Goal: Task Accomplishment & Management: Use online tool/utility

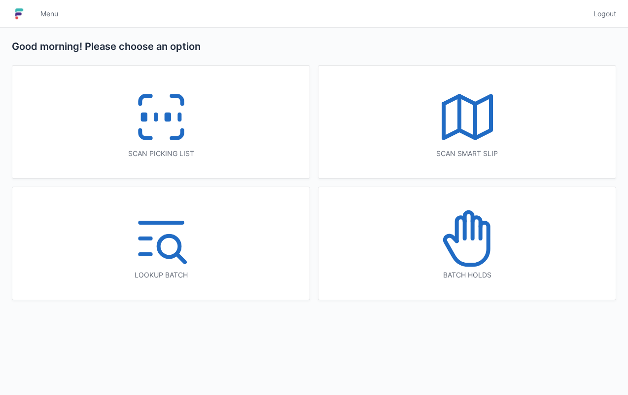
click at [173, 114] on icon at bounding box center [161, 116] width 63 height 63
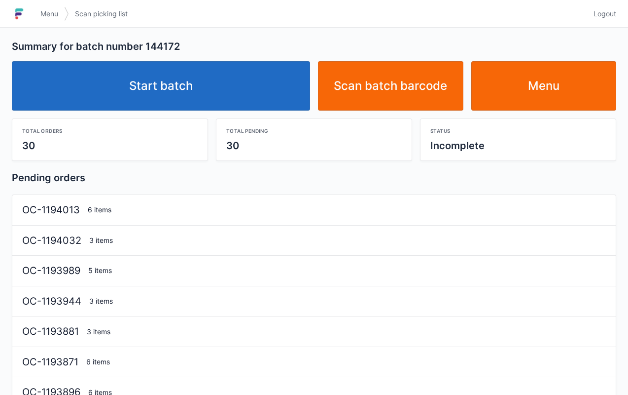
click at [185, 88] on link "Start batch" at bounding box center [161, 85] width 298 height 49
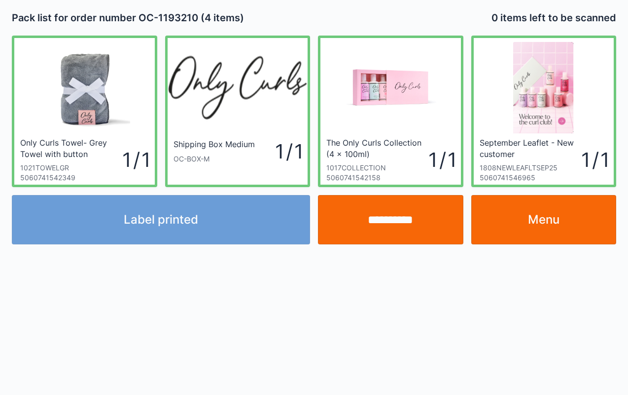
click at [224, 211] on div "Label printed" at bounding box center [161, 219] width 306 height 49
click at [418, 220] on input "**********" at bounding box center [391, 219] width 146 height 49
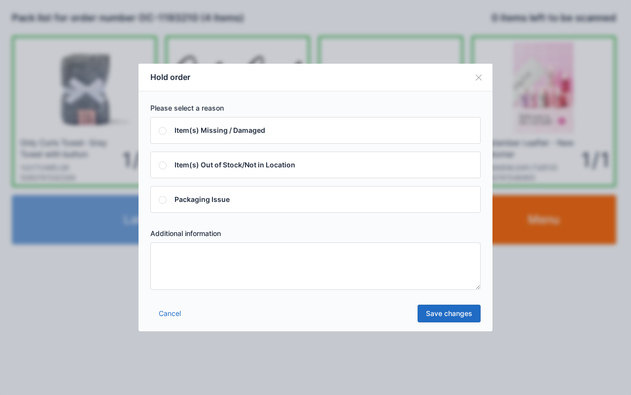
click at [329, 272] on textarea at bounding box center [315, 265] width 330 height 47
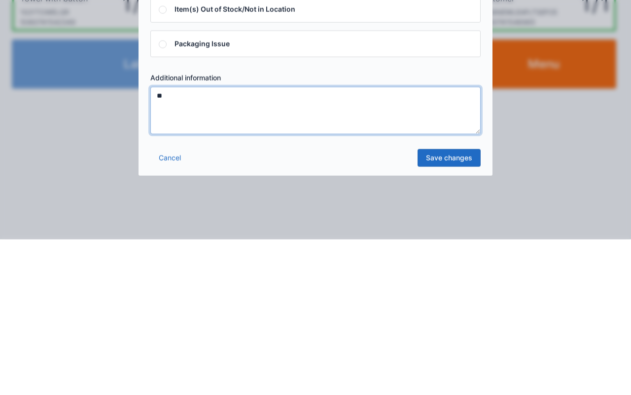
type textarea "**"
click at [454, 309] on link "Save changes" at bounding box center [449, 313] width 63 height 18
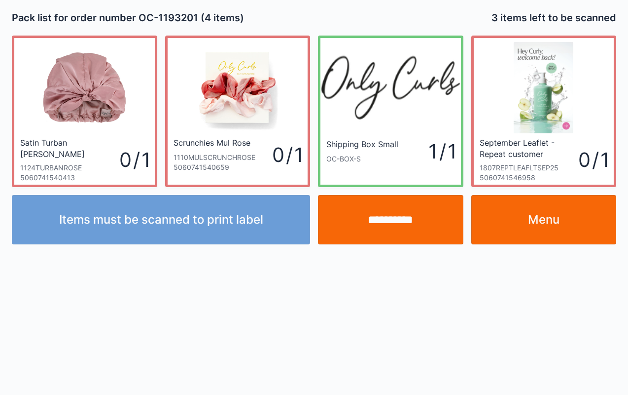
click at [577, 212] on link "Menu" at bounding box center [545, 219] width 146 height 49
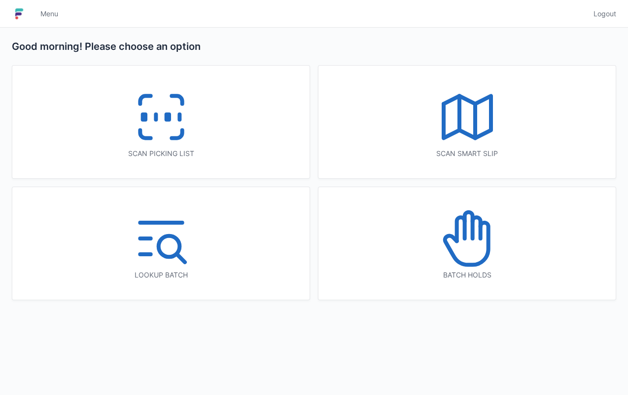
click at [490, 254] on icon at bounding box center [467, 238] width 63 height 63
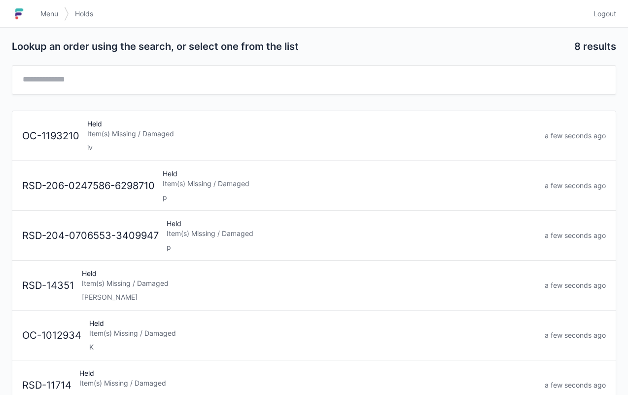
click at [209, 129] on div "Item(s) Missing / Damaged" at bounding box center [312, 134] width 450 height 10
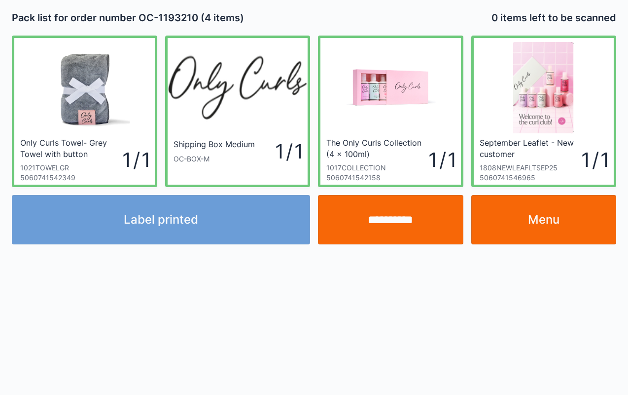
click at [397, 221] on input "**********" at bounding box center [391, 219] width 146 height 49
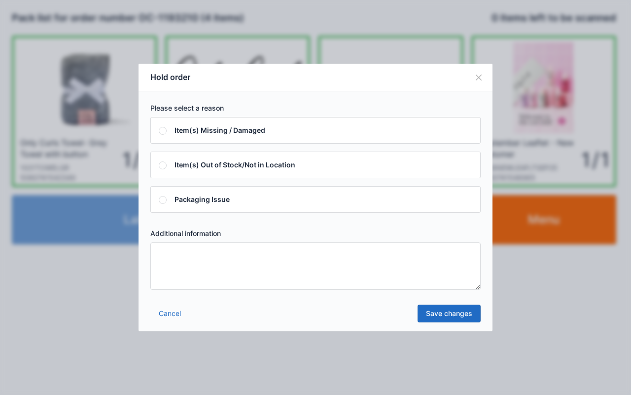
click at [336, 267] on textarea at bounding box center [315, 265] width 330 height 47
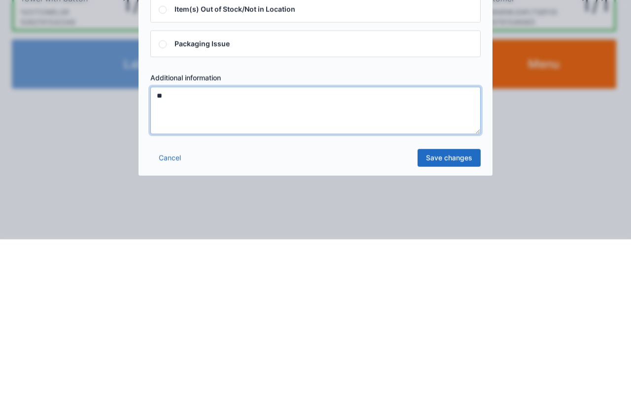
type textarea "**"
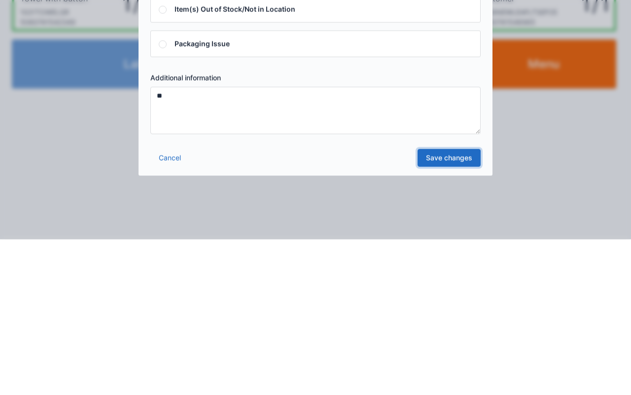
click at [454, 313] on link "Save changes" at bounding box center [449, 313] width 63 height 18
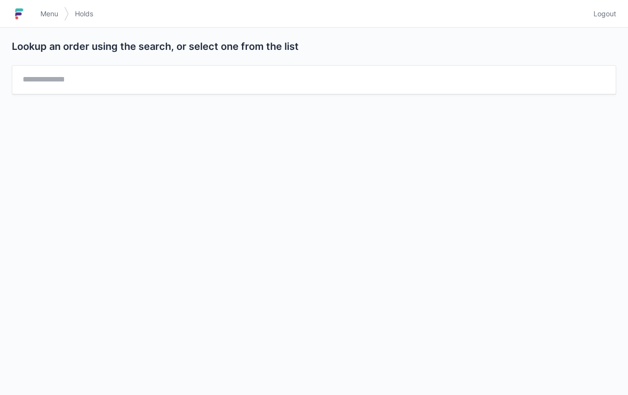
click at [610, 16] on span "Logout" at bounding box center [605, 14] width 23 height 10
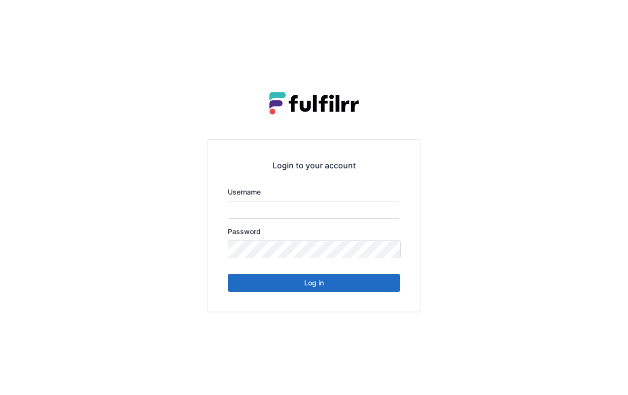
type input "*******"
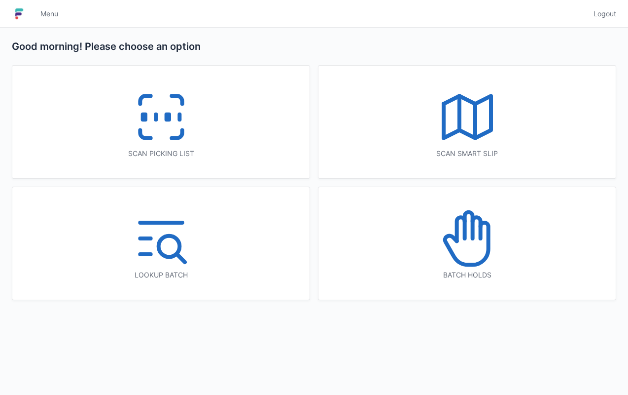
click at [175, 106] on icon at bounding box center [161, 116] width 63 height 63
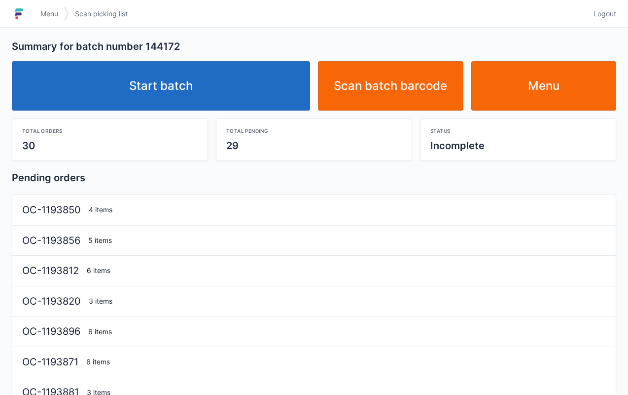
click at [190, 80] on link "Start batch" at bounding box center [161, 85] width 298 height 49
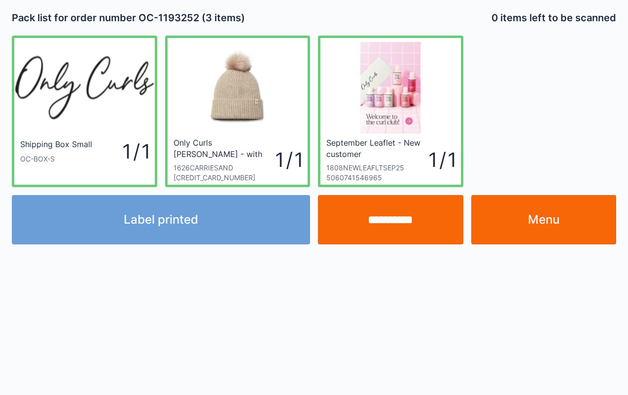
click at [150, 219] on div "Label printed" at bounding box center [161, 219] width 306 height 49
click at [401, 215] on input "**********" at bounding box center [391, 219] width 146 height 49
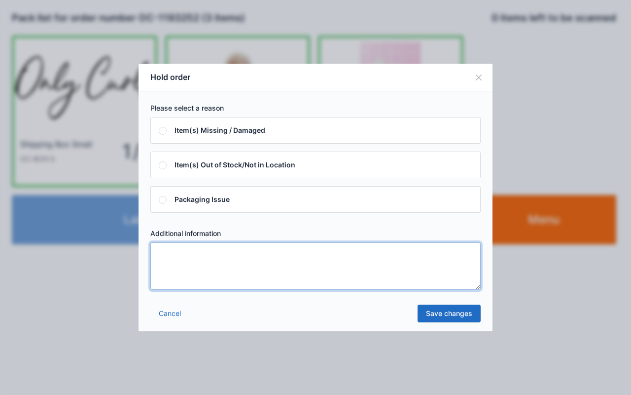
click at [342, 272] on textarea at bounding box center [315, 265] width 330 height 47
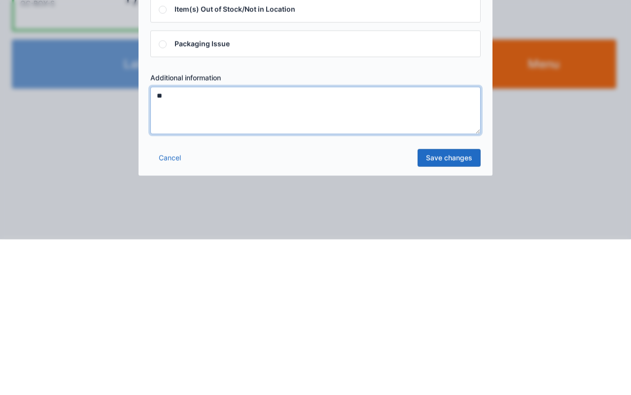
type textarea "**"
click at [445, 316] on link "Save changes" at bounding box center [449, 313] width 63 height 18
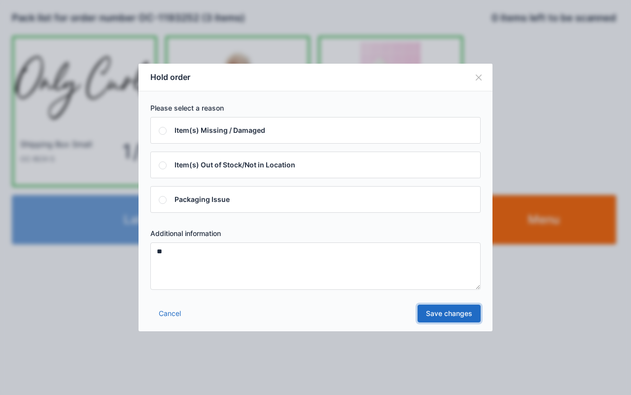
click at [449, 310] on link "Save changes" at bounding box center [449, 313] width 63 height 18
click at [176, 320] on link "Cancel" at bounding box center [169, 313] width 39 height 18
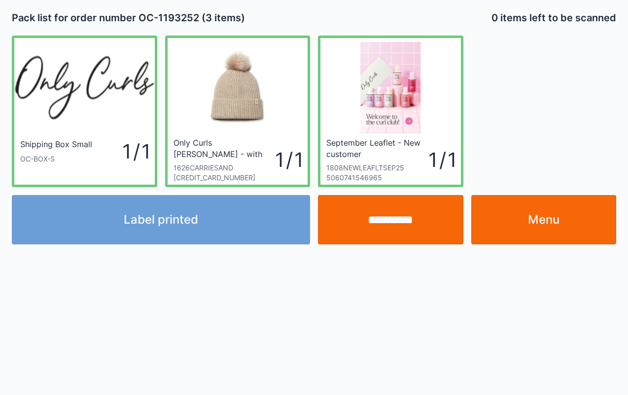
click at [547, 220] on link "Menu" at bounding box center [545, 219] width 146 height 49
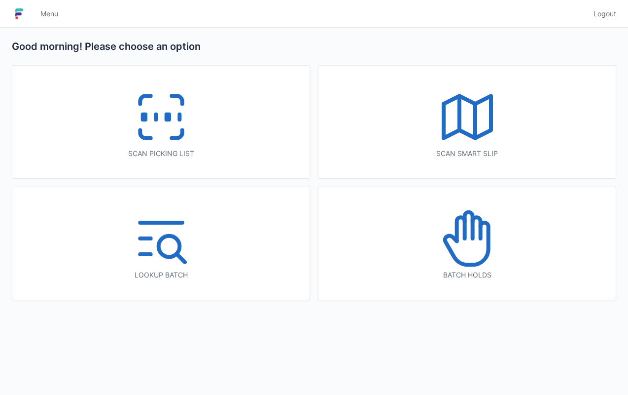
click at [470, 243] on icon at bounding box center [467, 238] width 63 height 63
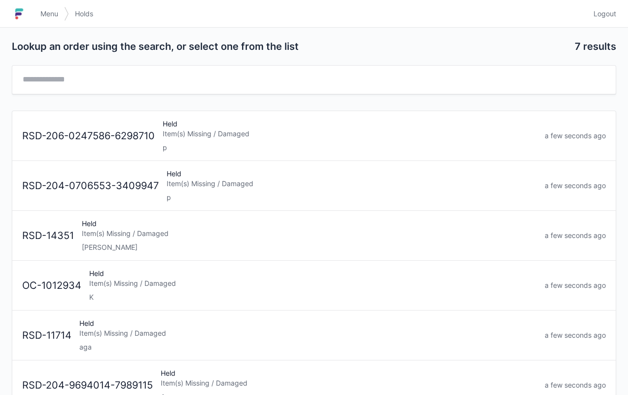
click at [49, 7] on link "Menu" at bounding box center [50, 14] width 30 height 18
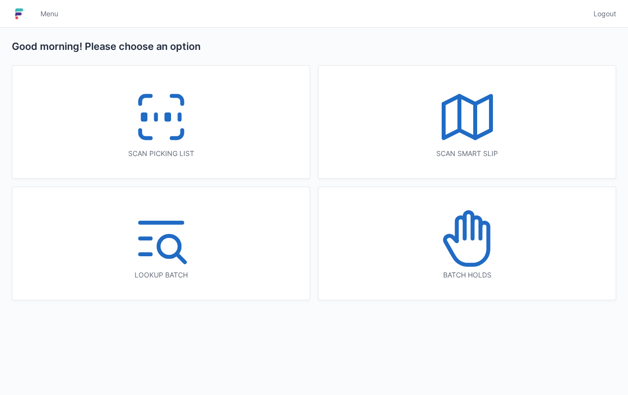
click at [159, 111] on icon at bounding box center [161, 116] width 63 height 63
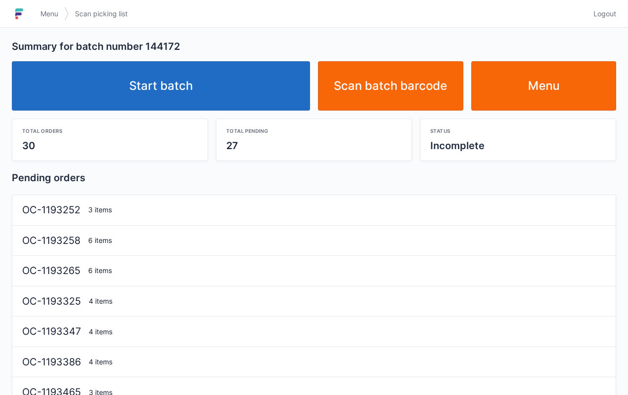
click at [196, 84] on link "Start batch" at bounding box center [161, 85] width 298 height 49
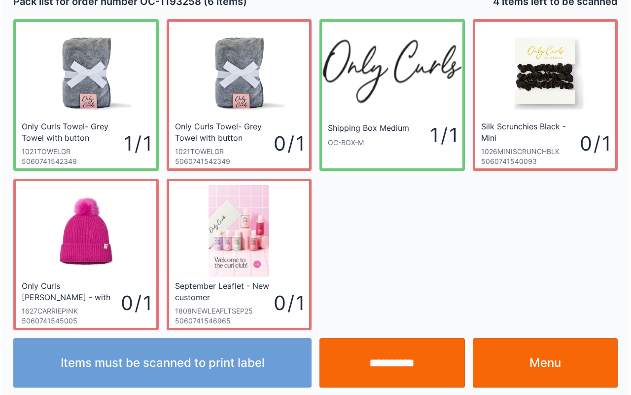
scroll to position [18, 0]
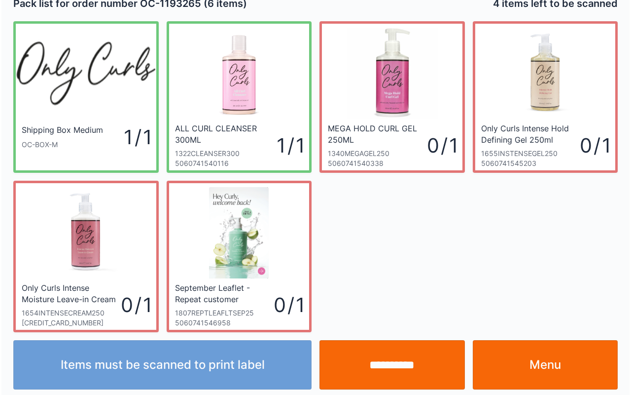
scroll to position [18, 0]
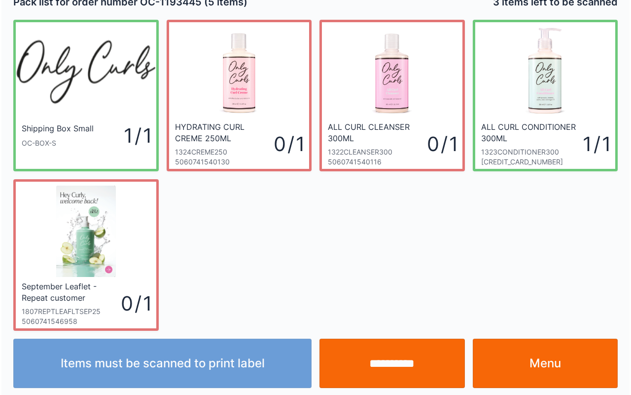
scroll to position [18, 0]
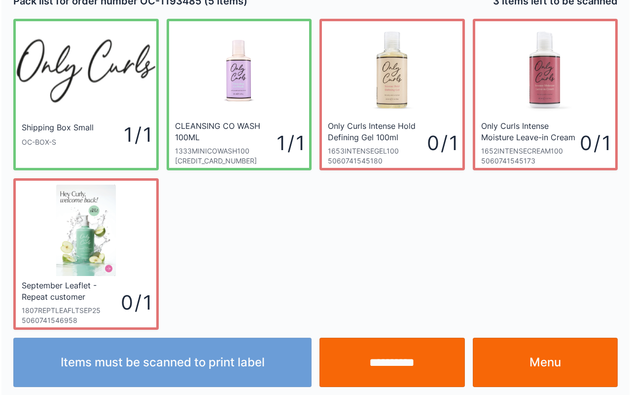
scroll to position [18, 0]
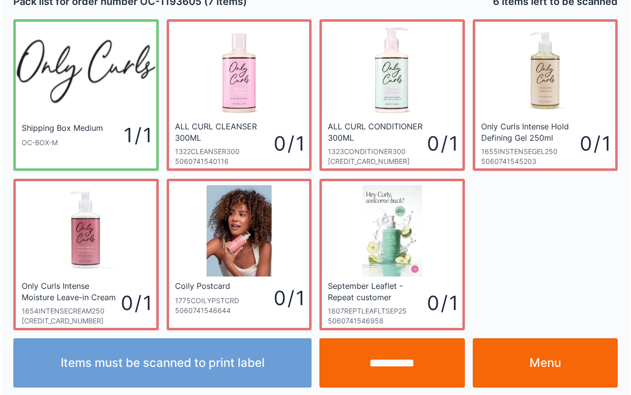
scroll to position [18, 0]
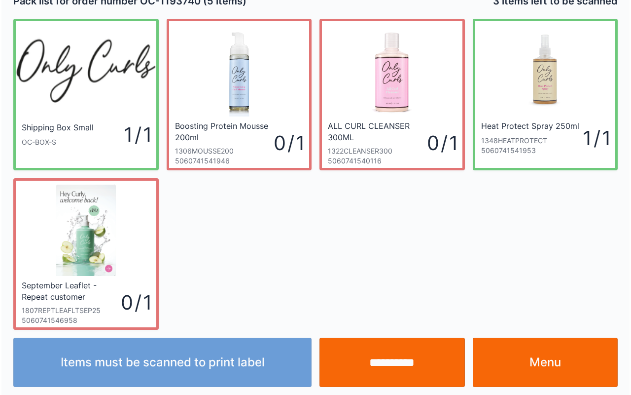
scroll to position [18, 0]
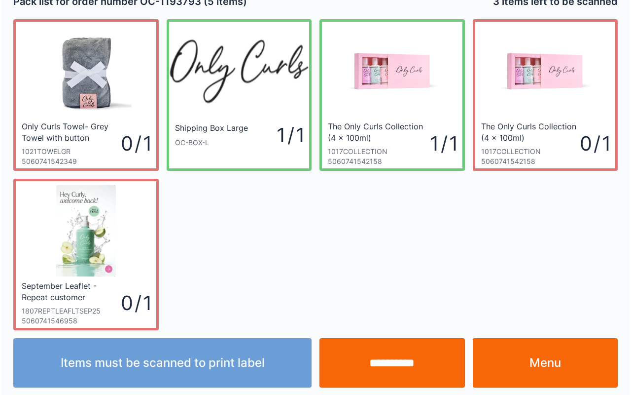
scroll to position [18, 0]
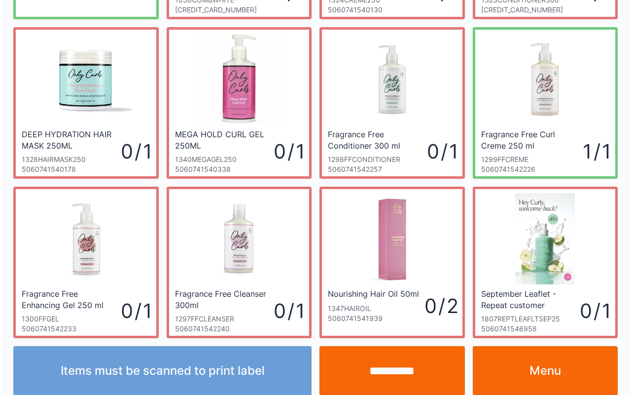
scroll to position [177, 0]
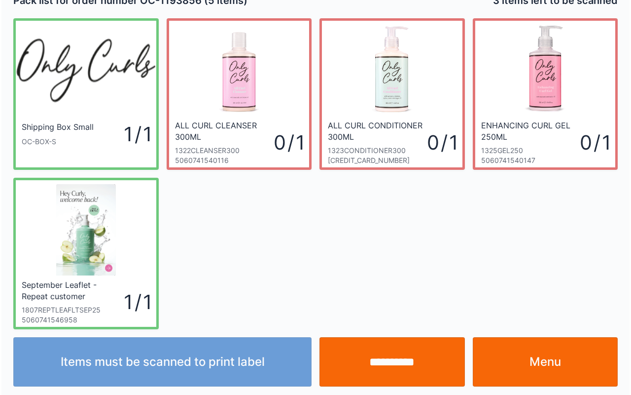
scroll to position [18, 0]
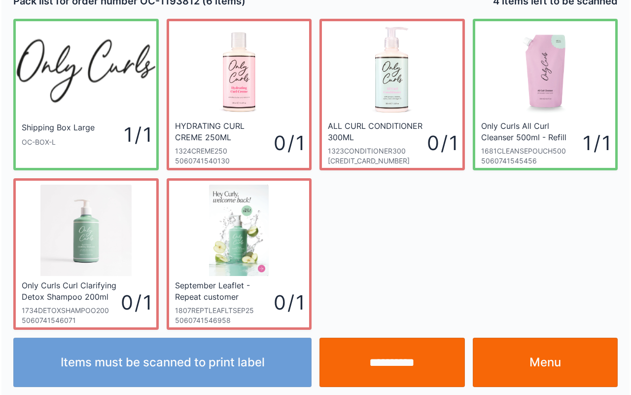
scroll to position [18, 0]
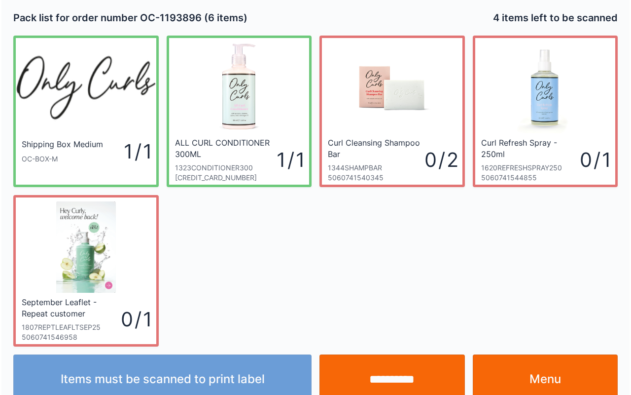
scroll to position [18, 0]
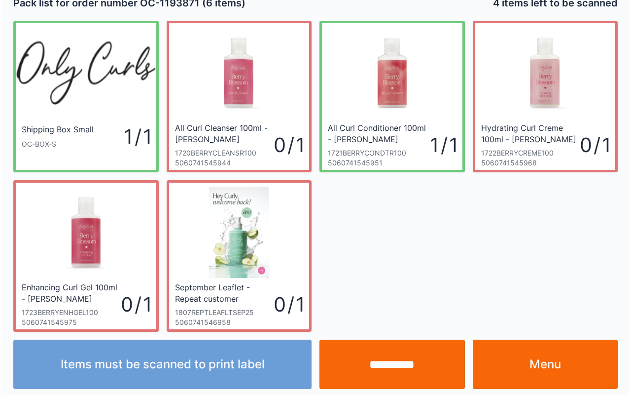
scroll to position [18, 0]
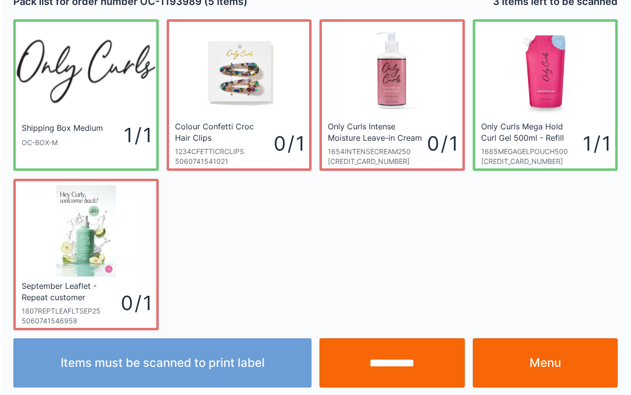
scroll to position [18, 0]
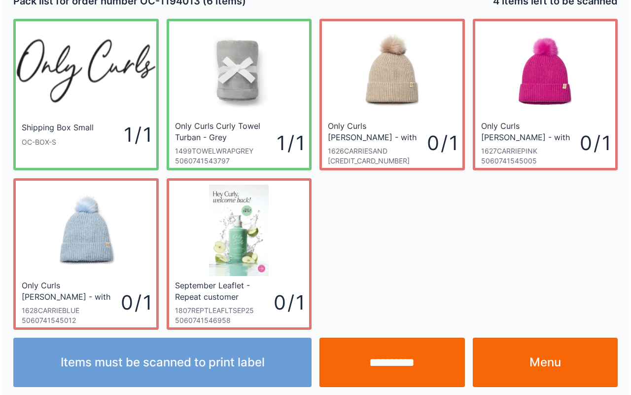
scroll to position [18, 0]
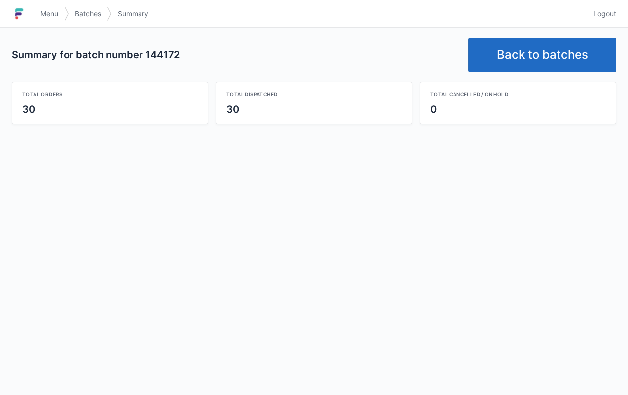
click at [535, 42] on link "Back to batches" at bounding box center [543, 54] width 148 height 35
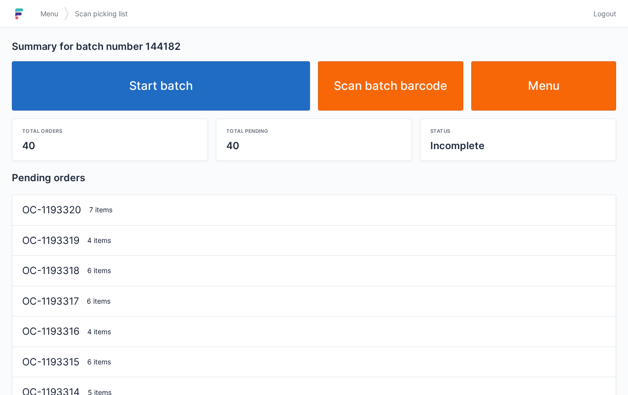
click at [173, 67] on link "Start batch" at bounding box center [161, 85] width 298 height 49
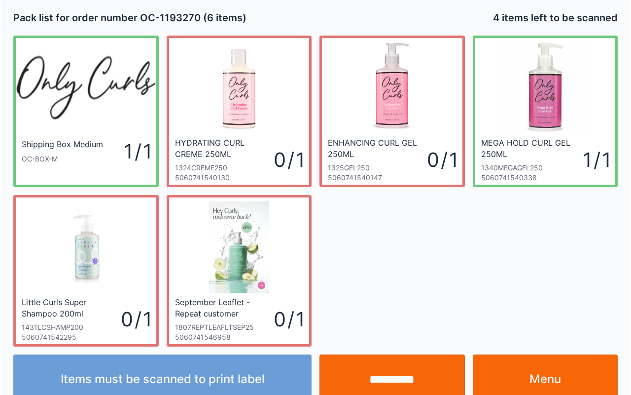
scroll to position [18, 0]
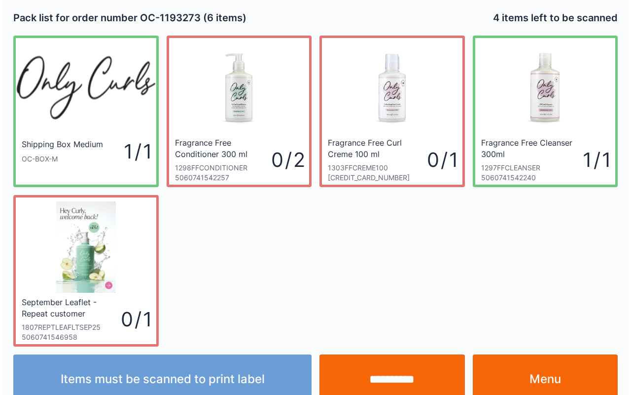
scroll to position [18, 0]
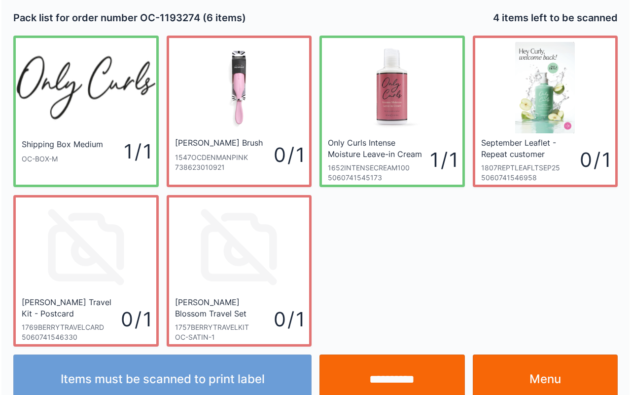
scroll to position [18, 0]
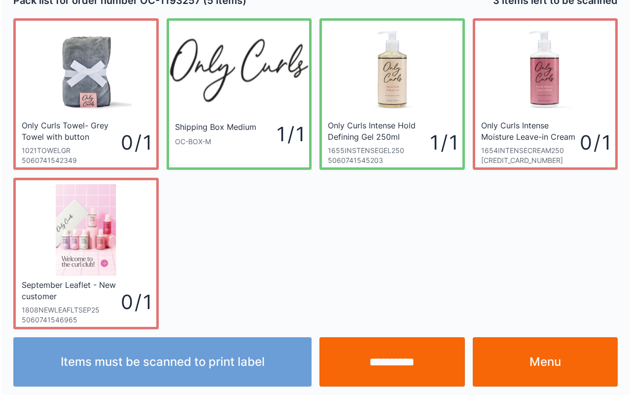
scroll to position [18, 0]
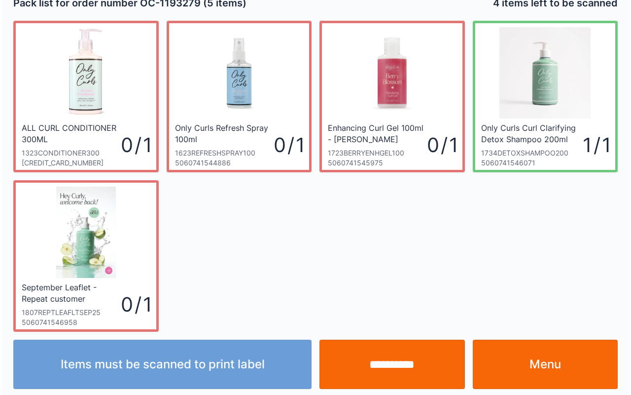
scroll to position [18, 0]
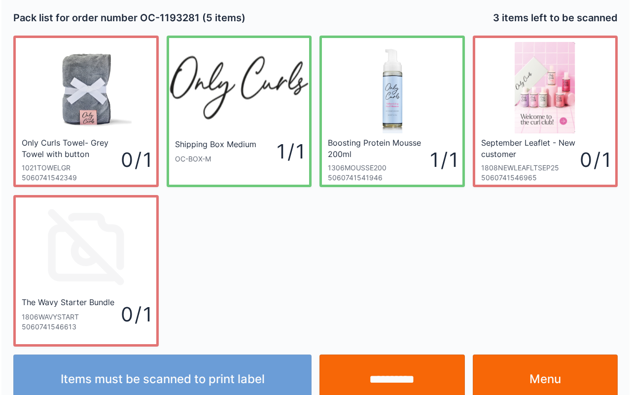
scroll to position [18, 0]
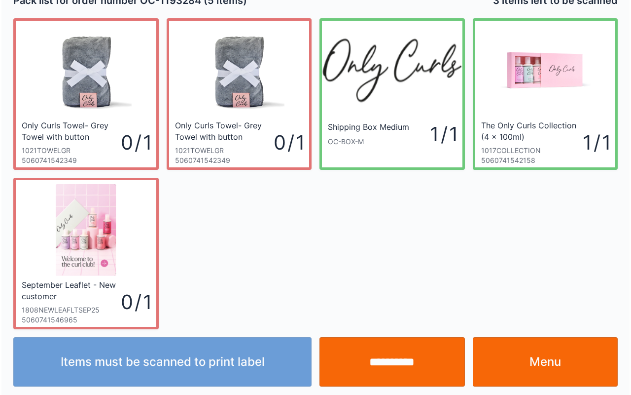
scroll to position [18, 0]
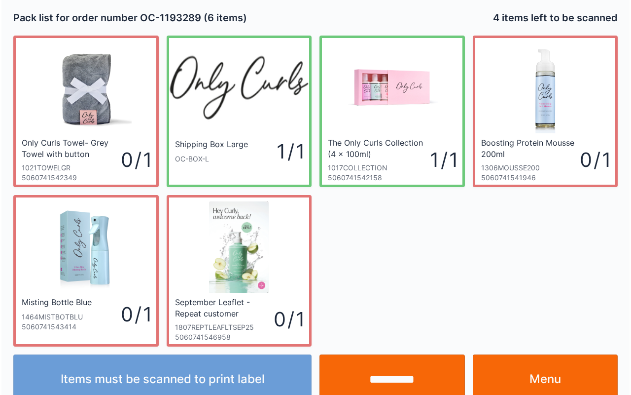
scroll to position [18, 0]
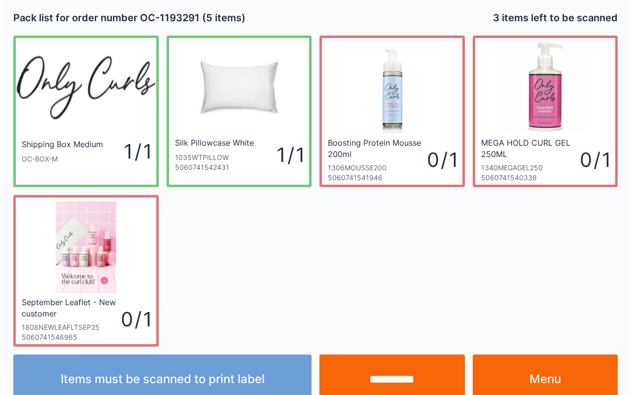
scroll to position [18, 0]
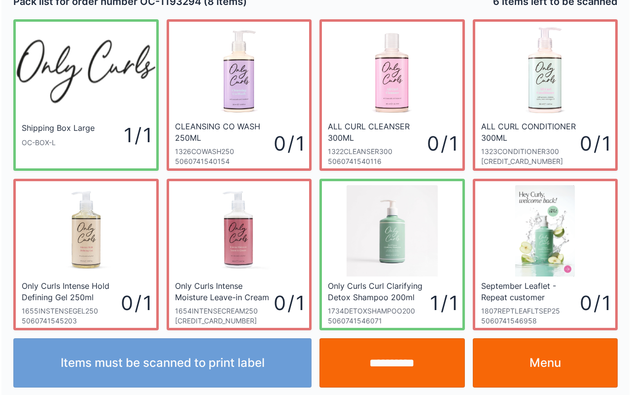
scroll to position [18, 0]
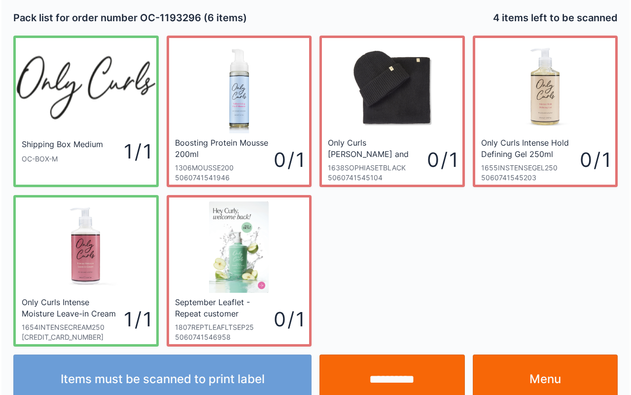
scroll to position [18, 0]
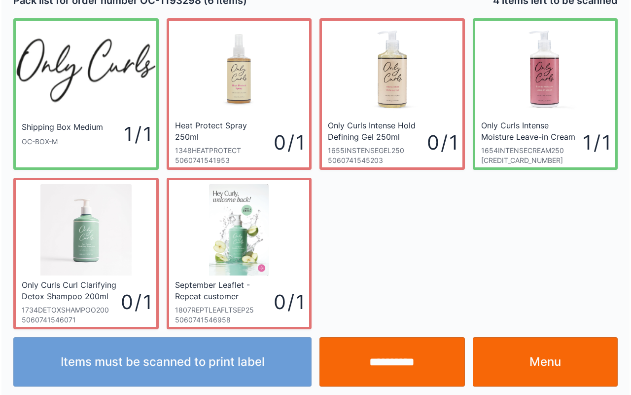
scroll to position [18, 0]
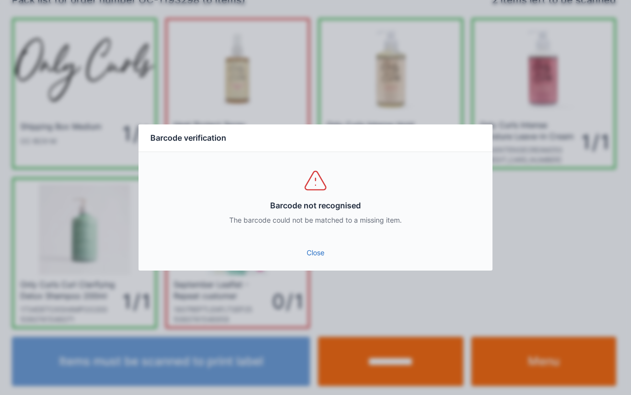
click at [327, 255] on link "Close" at bounding box center [315, 253] width 338 height 18
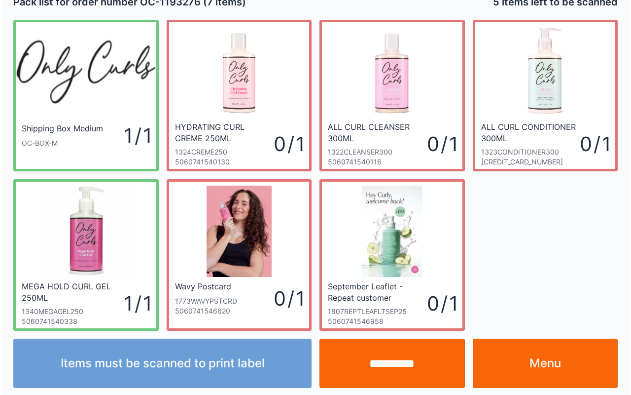
scroll to position [18, 0]
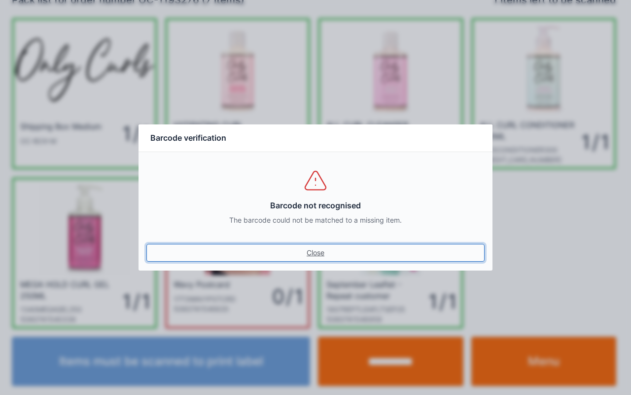
click at [314, 250] on link "Close" at bounding box center [315, 253] width 338 height 18
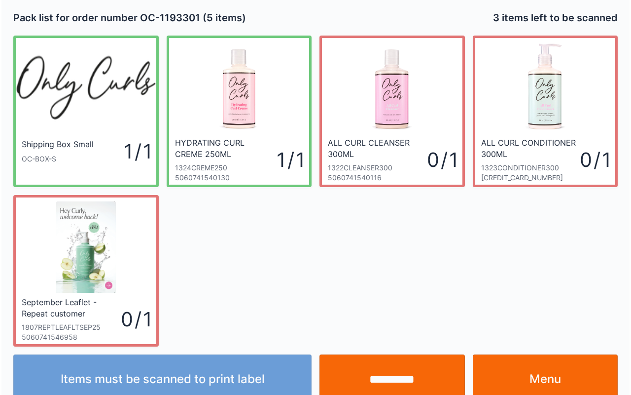
scroll to position [18, 0]
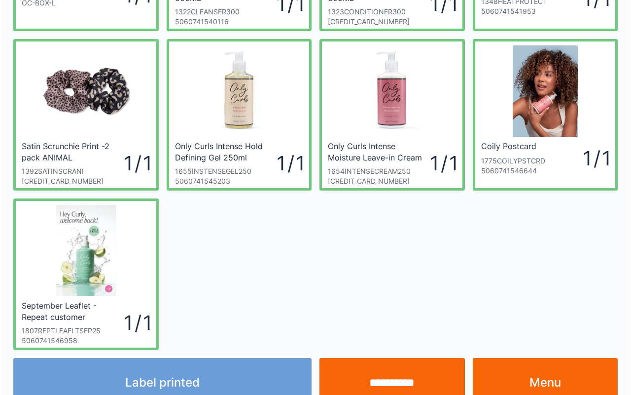
scroll to position [158, 0]
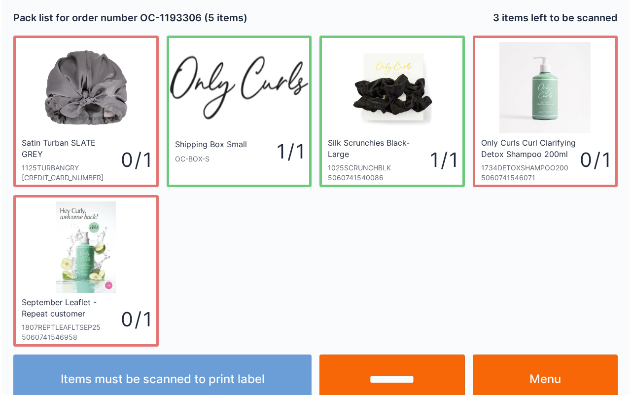
scroll to position [18, 0]
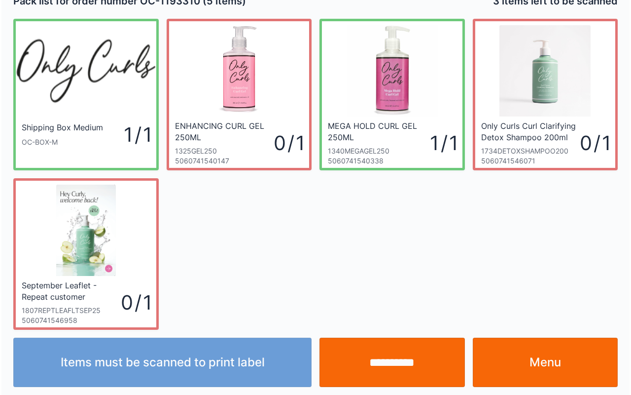
scroll to position [18, 0]
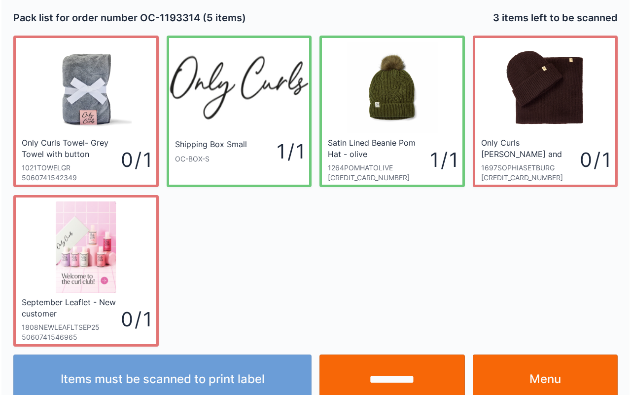
scroll to position [18, 0]
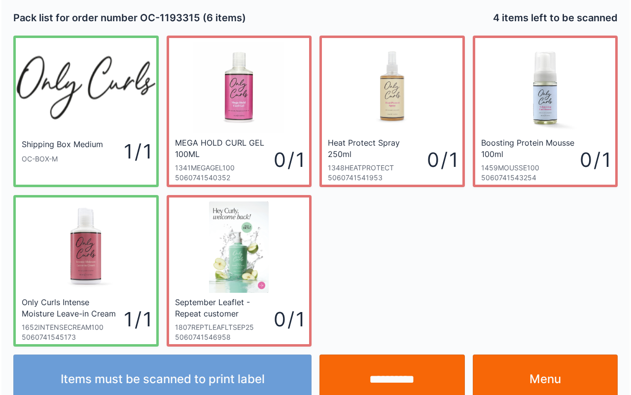
scroll to position [18, 0]
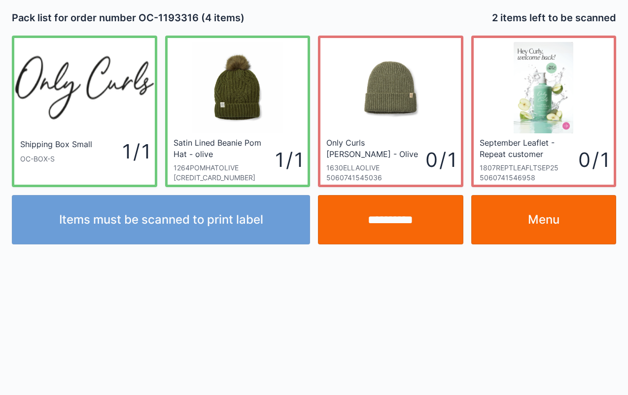
click at [400, 227] on input "**********" at bounding box center [391, 219] width 146 height 49
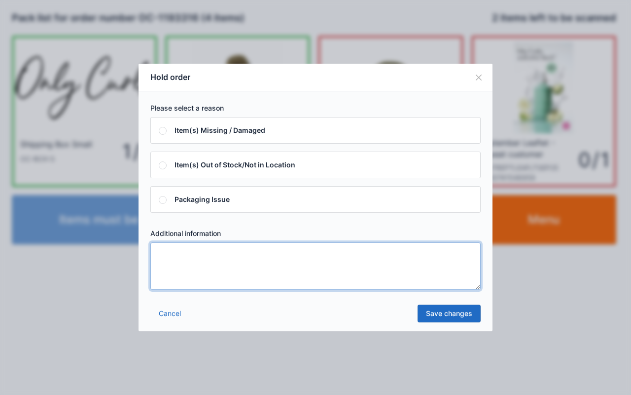
click at [290, 268] on textarea at bounding box center [315, 265] width 330 height 47
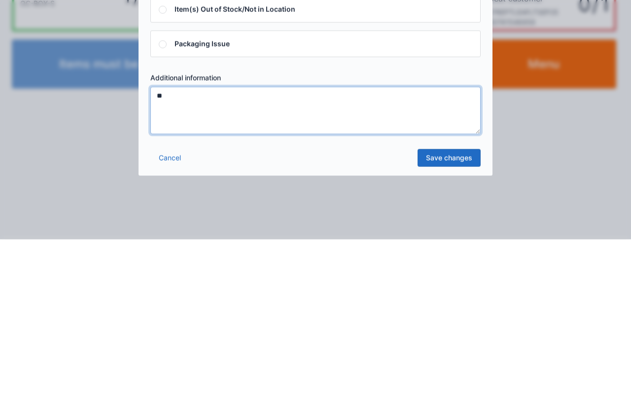
type textarea "**"
click at [446, 309] on link "Save changes" at bounding box center [449, 313] width 63 height 18
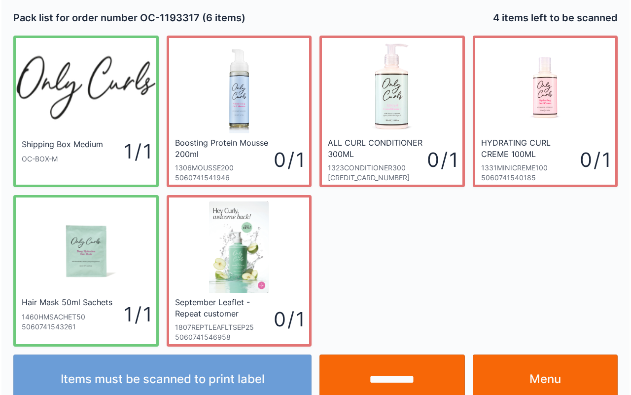
scroll to position [18, 0]
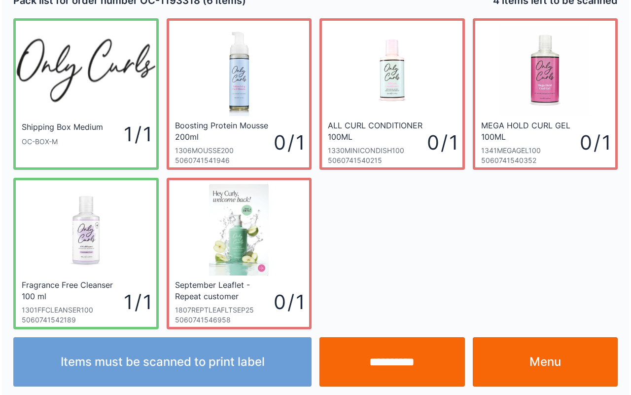
scroll to position [18, 0]
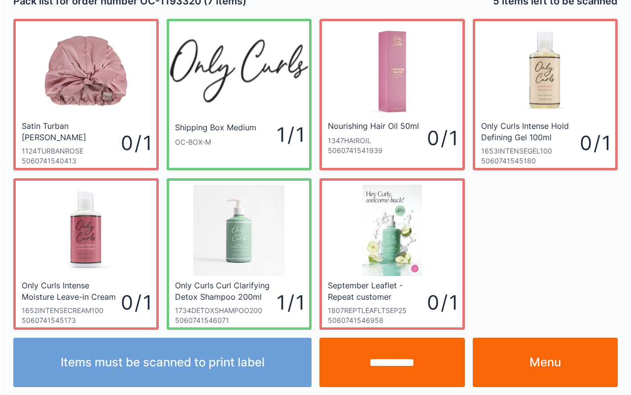
scroll to position [18, 0]
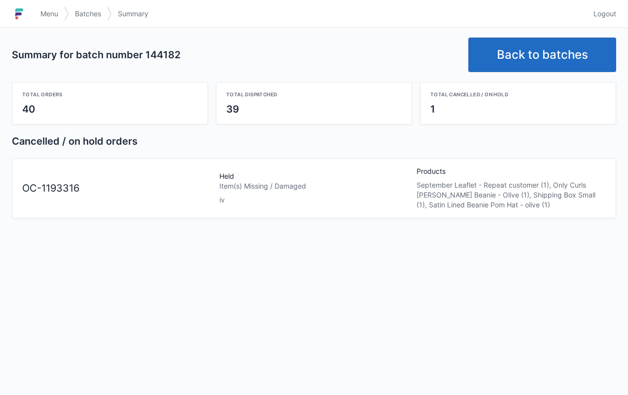
click at [536, 63] on link "Back to batches" at bounding box center [543, 54] width 148 height 35
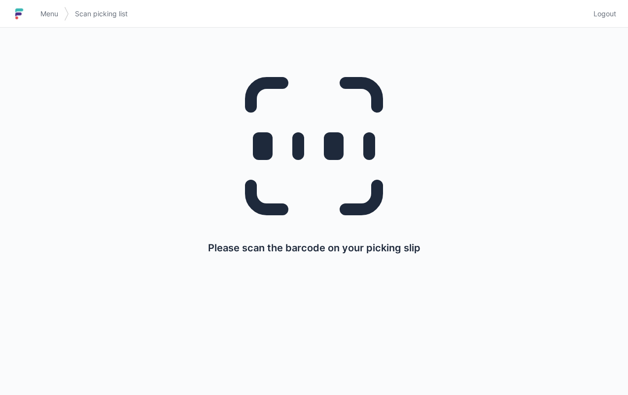
click at [52, 7] on link "Menu" at bounding box center [50, 14] width 30 height 18
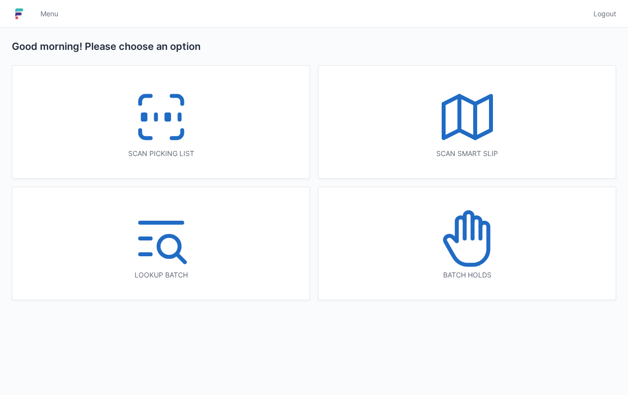
click at [473, 233] on icon at bounding box center [469, 225] width 8 height 26
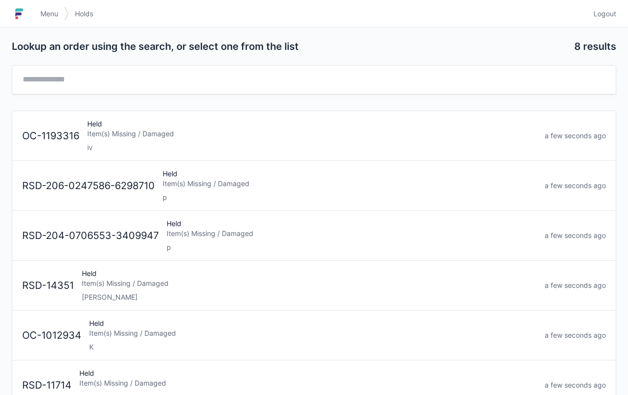
click at [160, 137] on div "Item(s) Missing / Damaged" at bounding box center [312, 134] width 450 height 10
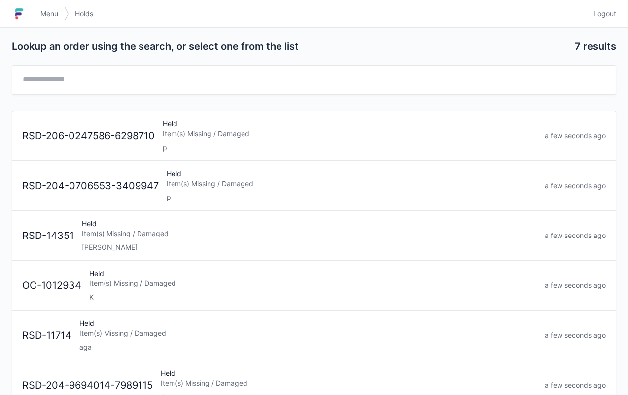
click at [56, 18] on span "Menu" at bounding box center [49, 14] width 18 height 10
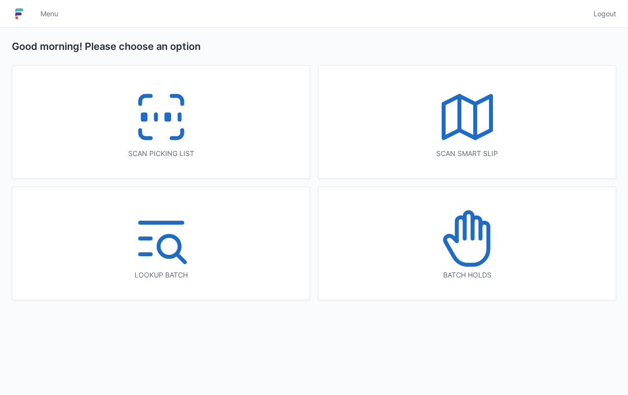
click at [181, 111] on icon at bounding box center [161, 116] width 63 height 63
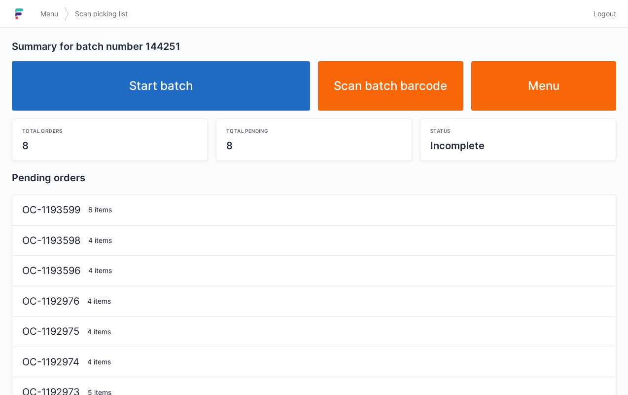
click at [178, 79] on link "Start batch" at bounding box center [161, 85] width 298 height 49
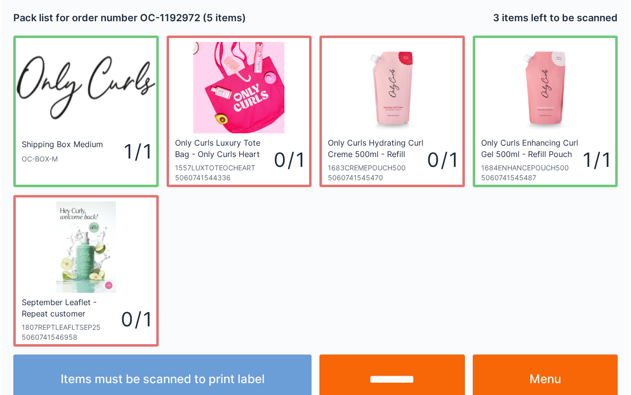
scroll to position [18, 0]
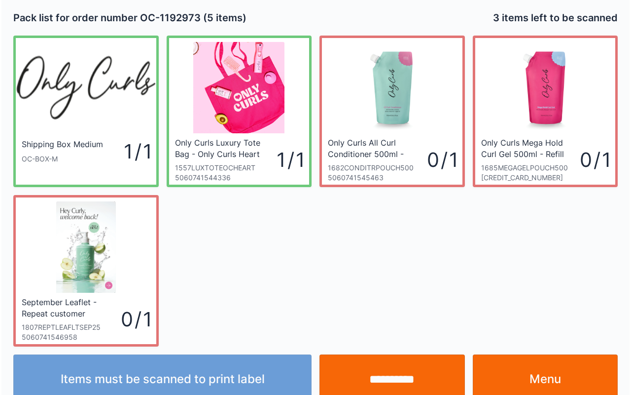
scroll to position [18, 0]
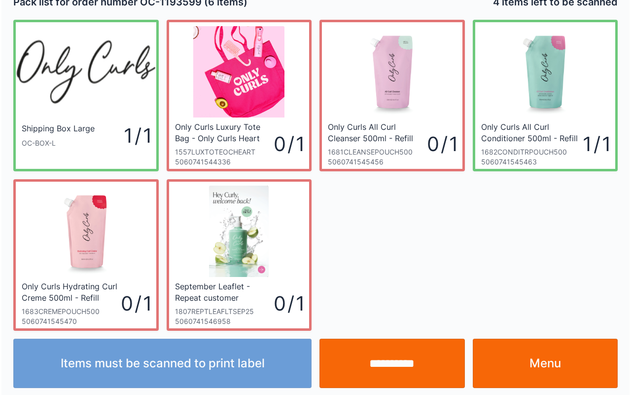
scroll to position [18, 0]
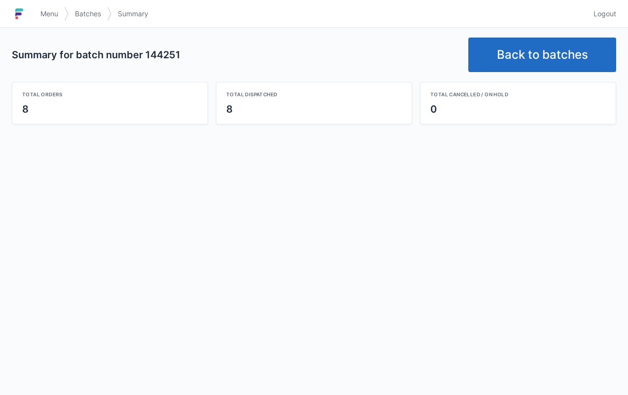
click at [562, 51] on link "Back to batches" at bounding box center [543, 54] width 148 height 35
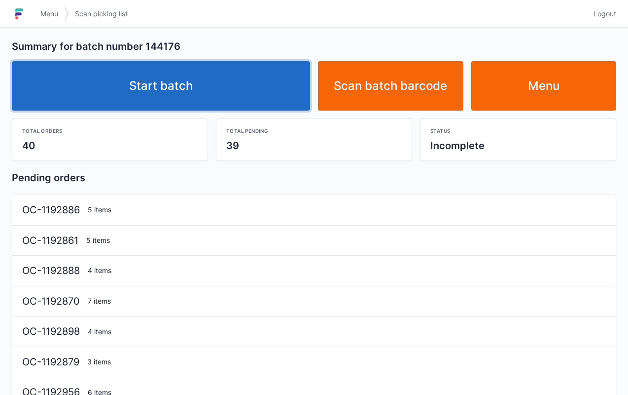
click at [165, 92] on link "Start batch" at bounding box center [161, 85] width 298 height 49
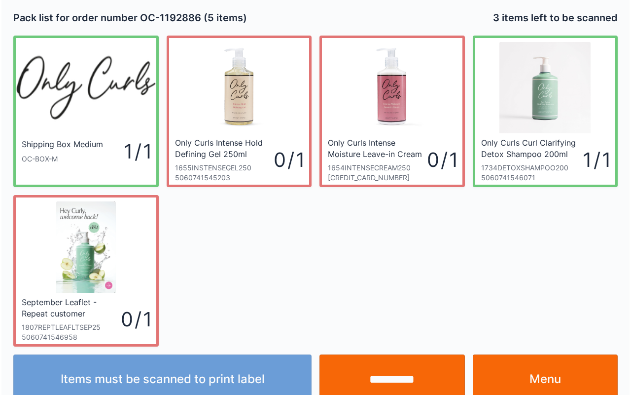
scroll to position [18, 0]
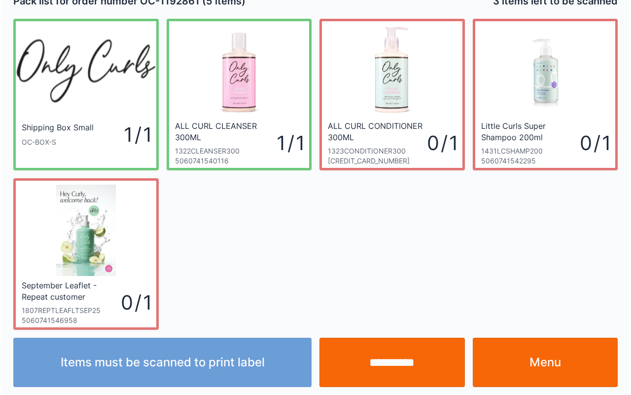
scroll to position [18, 0]
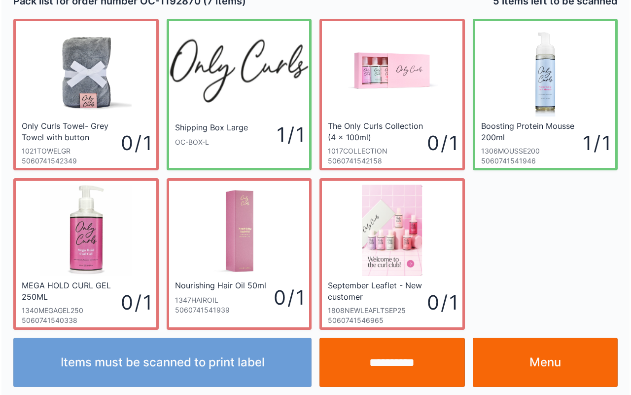
scroll to position [18, 0]
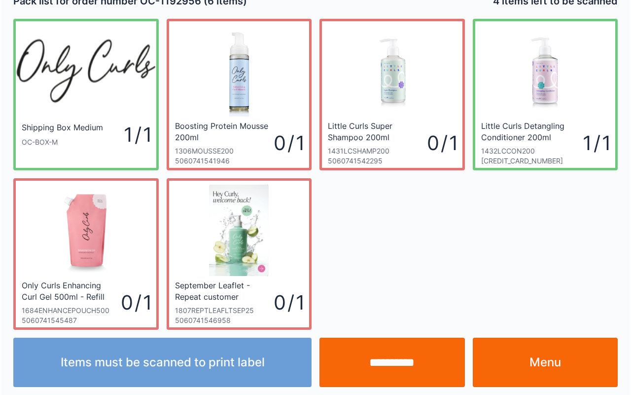
scroll to position [18, 0]
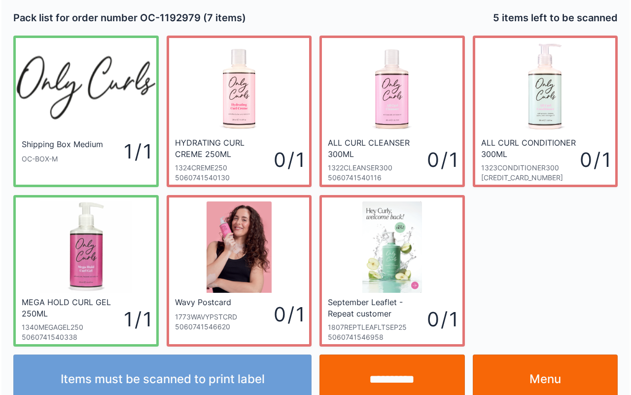
scroll to position [18, 0]
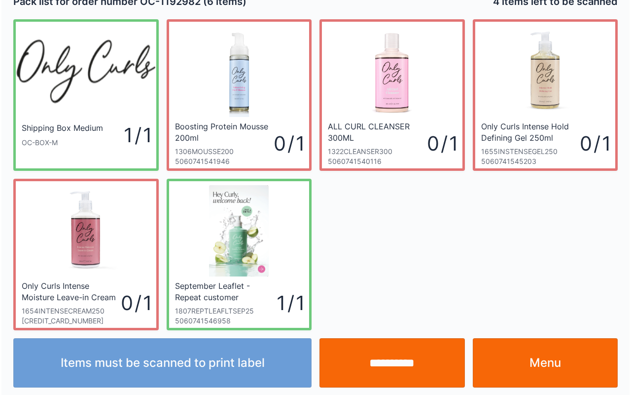
scroll to position [18, 0]
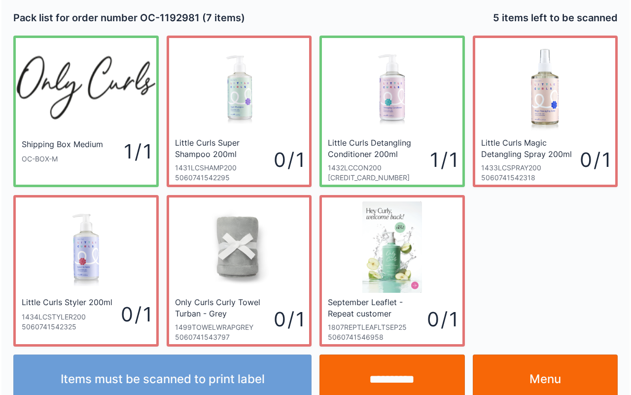
scroll to position [18, 0]
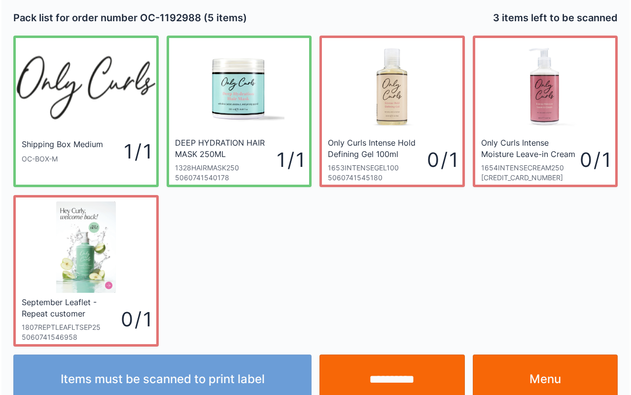
scroll to position [18, 0]
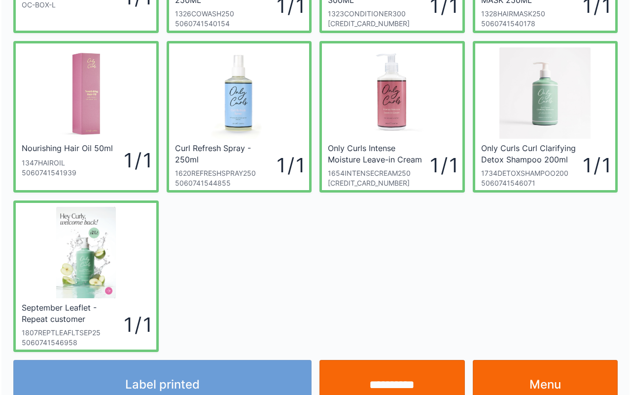
scroll to position [158, 0]
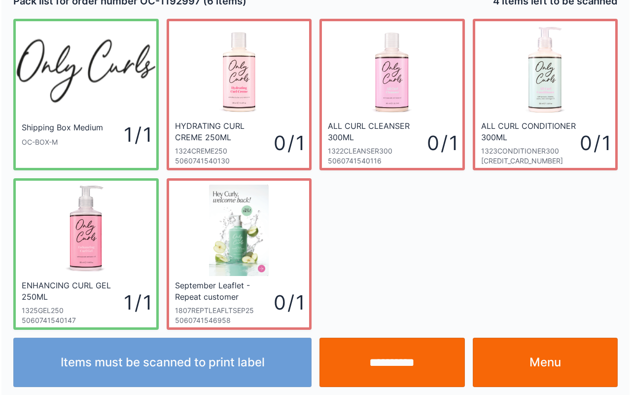
scroll to position [18, 0]
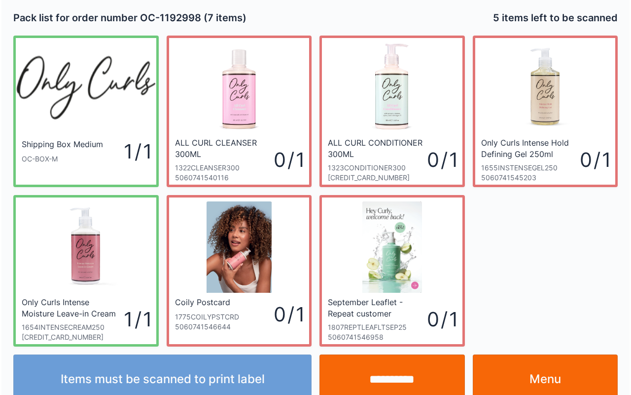
scroll to position [18, 0]
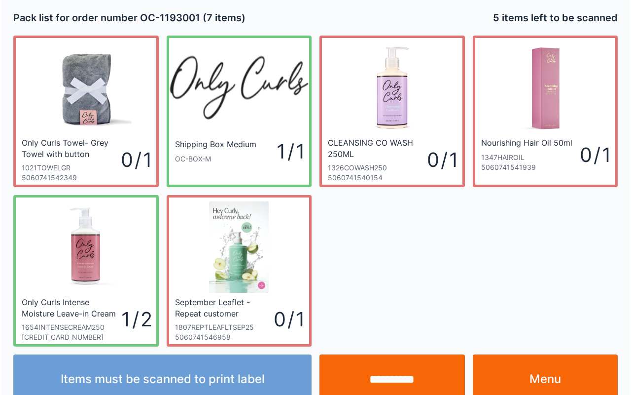
scroll to position [18, 0]
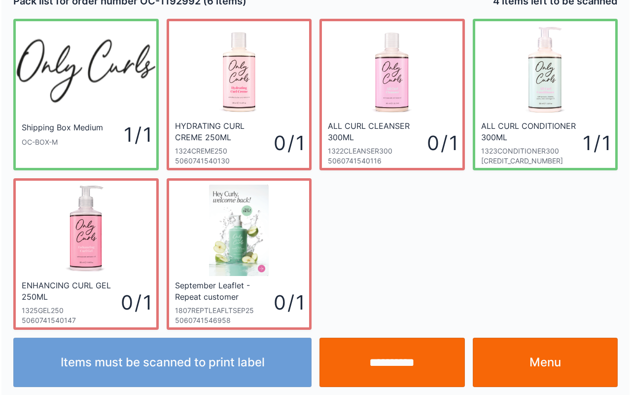
scroll to position [18, 0]
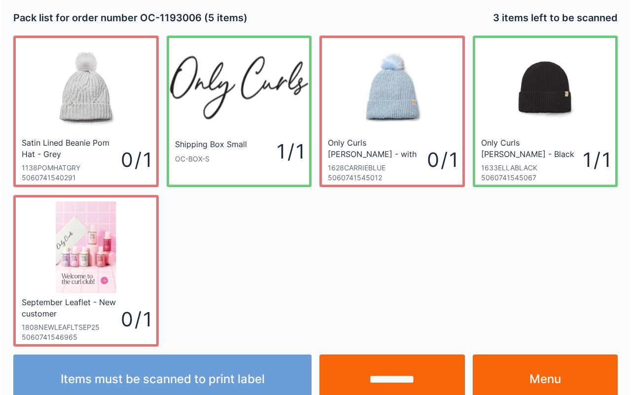
scroll to position [18, 0]
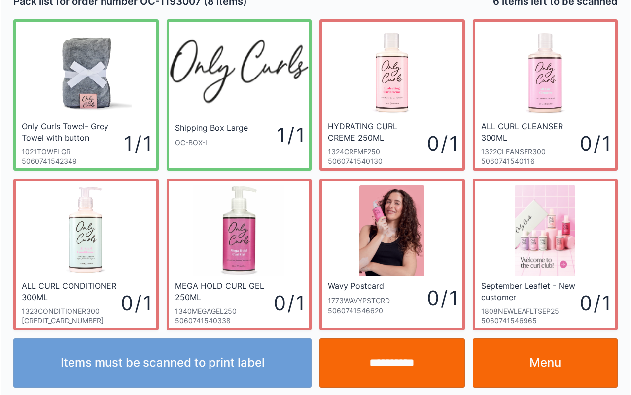
scroll to position [18, 0]
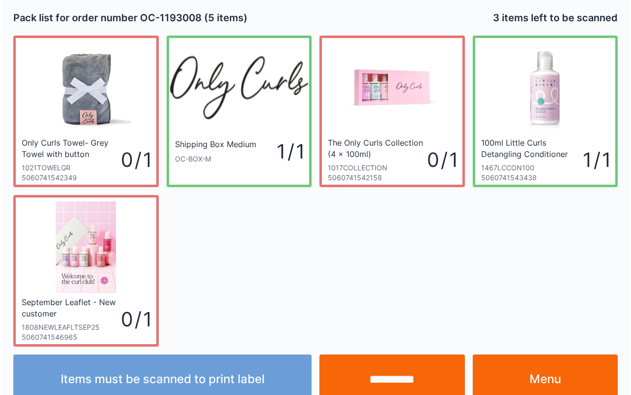
scroll to position [18, 0]
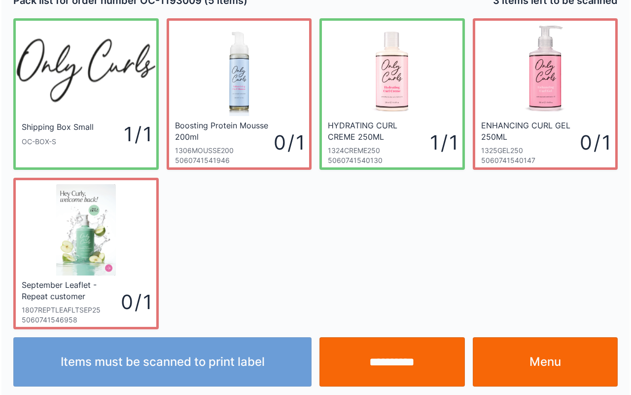
scroll to position [18, 0]
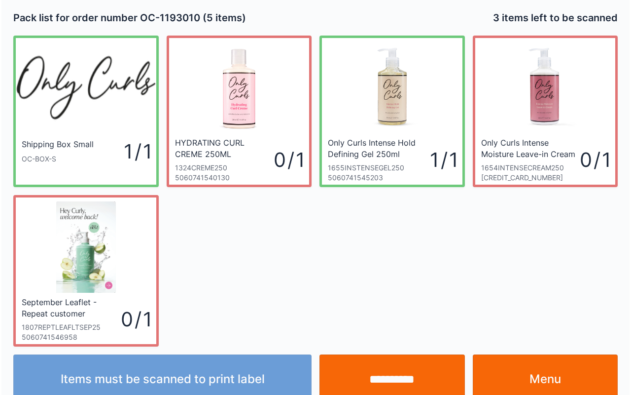
scroll to position [18, 0]
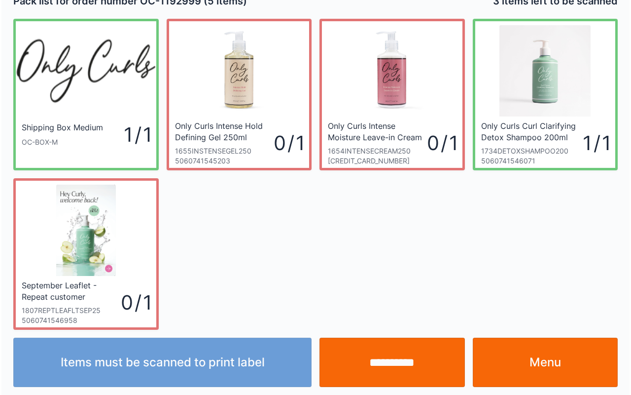
scroll to position [18, 0]
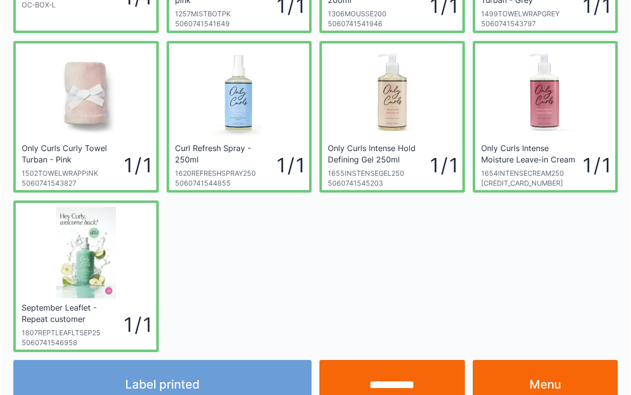
scroll to position [158, 0]
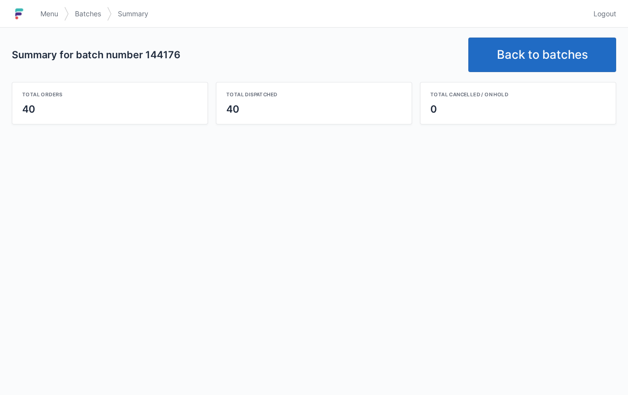
click at [563, 66] on link "Back to batches" at bounding box center [543, 54] width 148 height 35
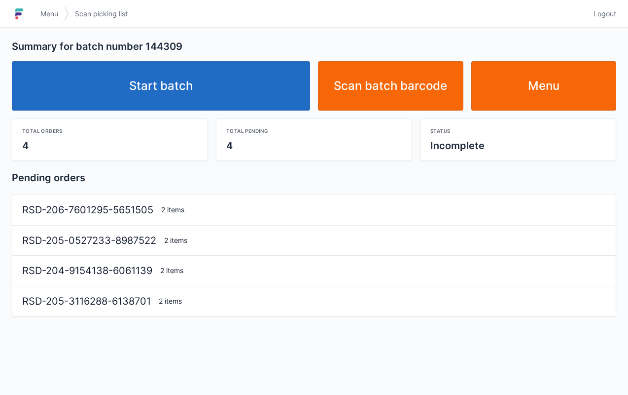
click at [169, 81] on link "Start batch" at bounding box center [161, 85] width 298 height 49
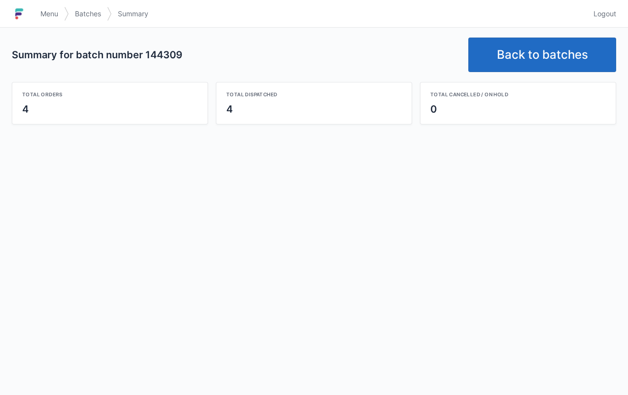
click at [550, 55] on link "Back to batches" at bounding box center [543, 54] width 148 height 35
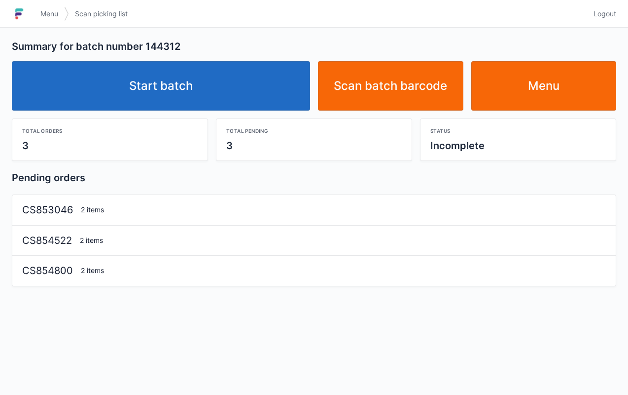
click at [192, 98] on link "Start batch" at bounding box center [161, 85] width 298 height 49
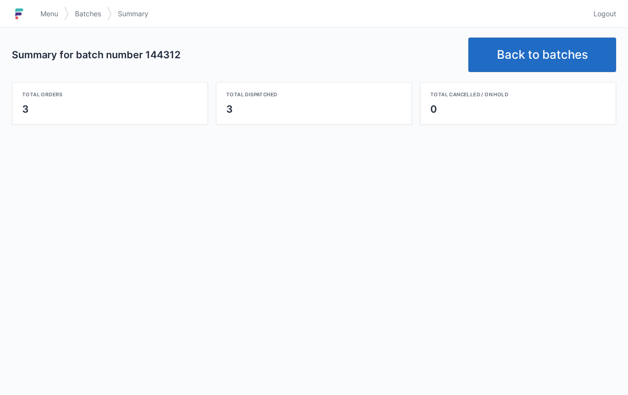
click at [531, 59] on link "Back to batches" at bounding box center [543, 54] width 148 height 35
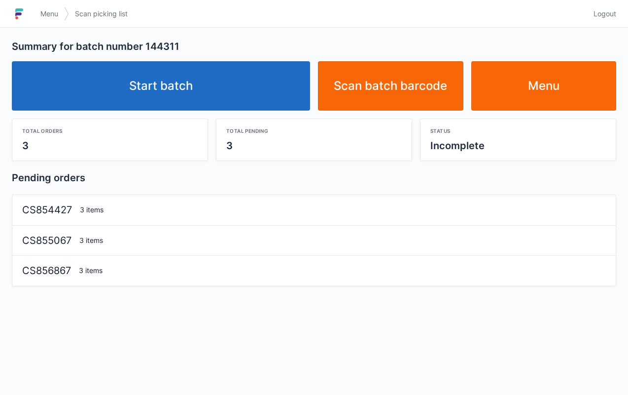
click at [202, 100] on link "Start batch" at bounding box center [161, 85] width 298 height 49
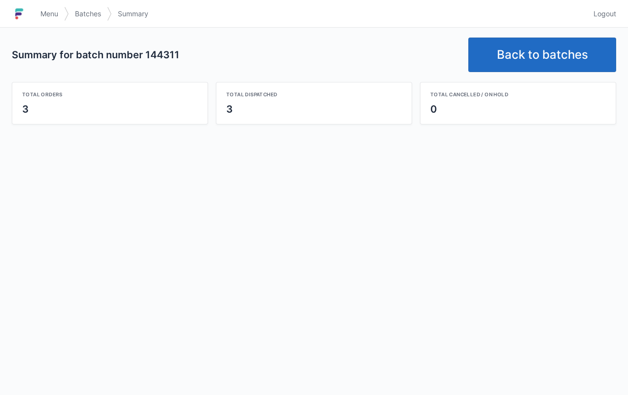
click at [525, 51] on link "Back to batches" at bounding box center [543, 54] width 148 height 35
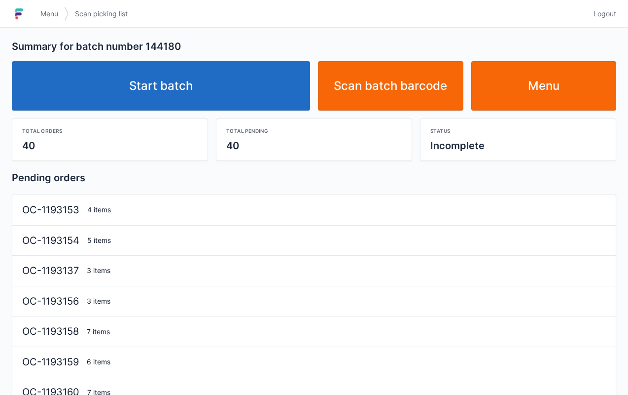
click at [176, 74] on link "Start batch" at bounding box center [161, 85] width 298 height 49
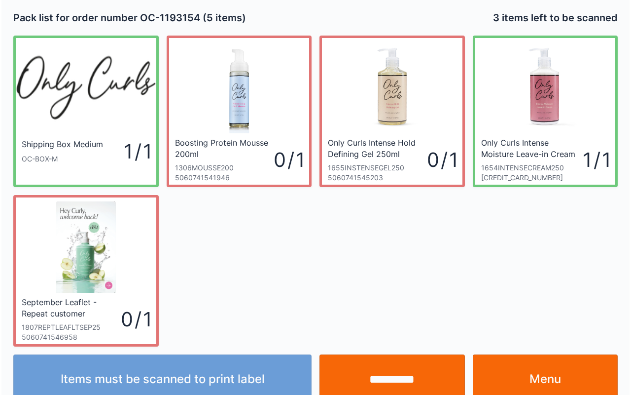
scroll to position [18, 0]
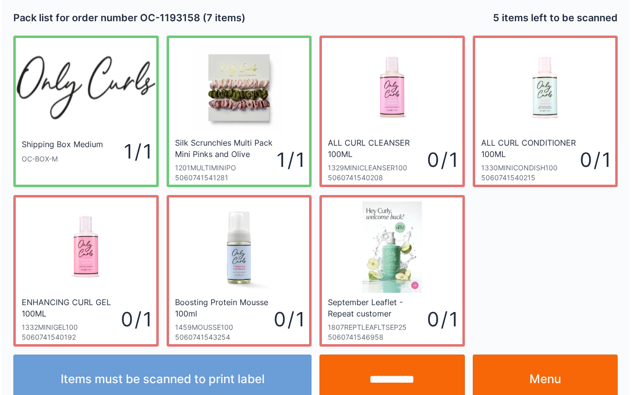
scroll to position [18, 0]
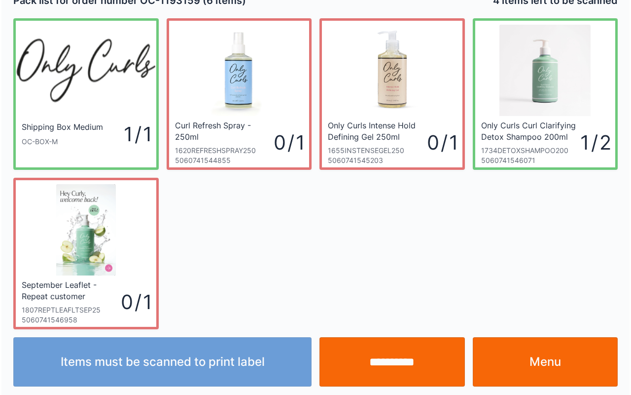
scroll to position [18, 0]
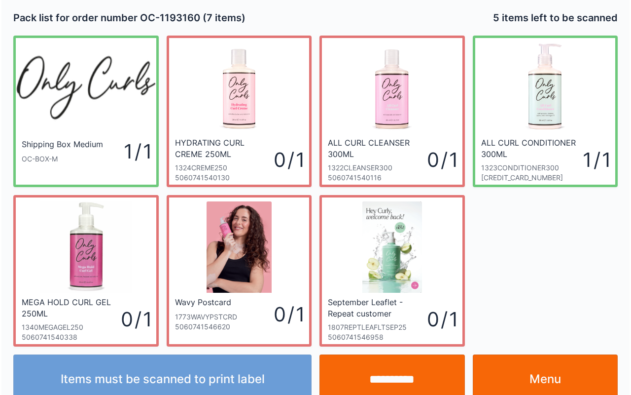
scroll to position [18, 0]
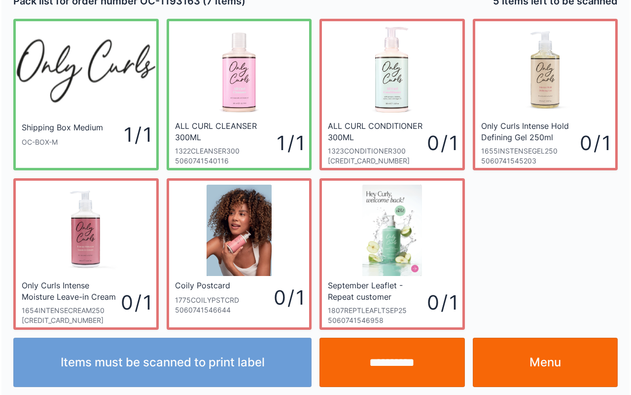
scroll to position [18, 0]
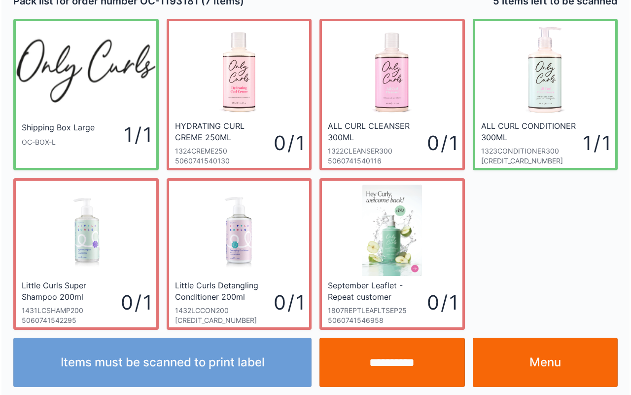
scroll to position [18, 0]
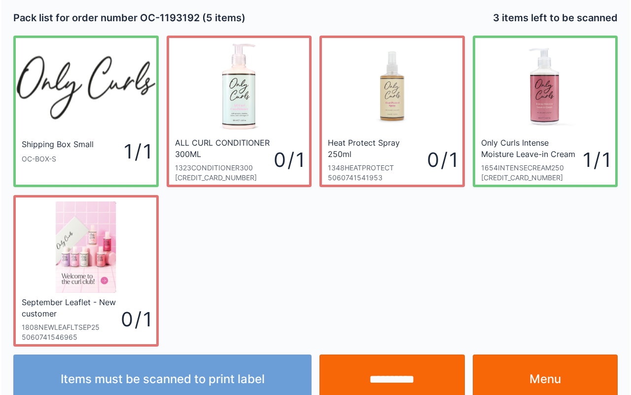
scroll to position [18, 0]
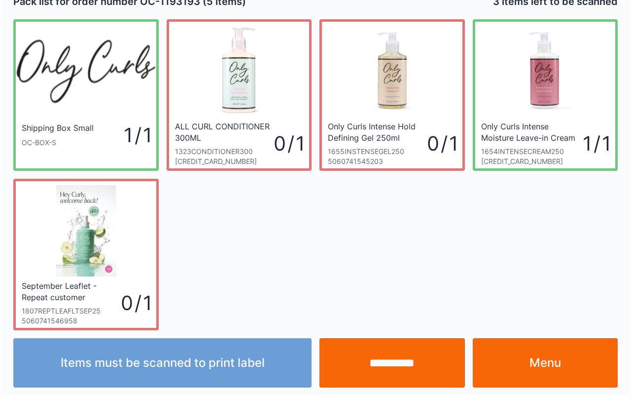
scroll to position [18, 0]
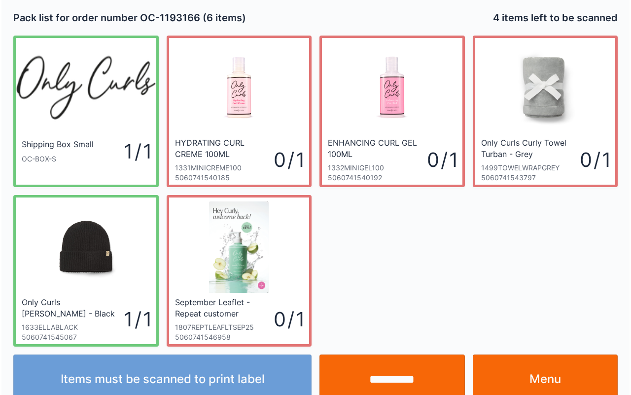
scroll to position [18, 0]
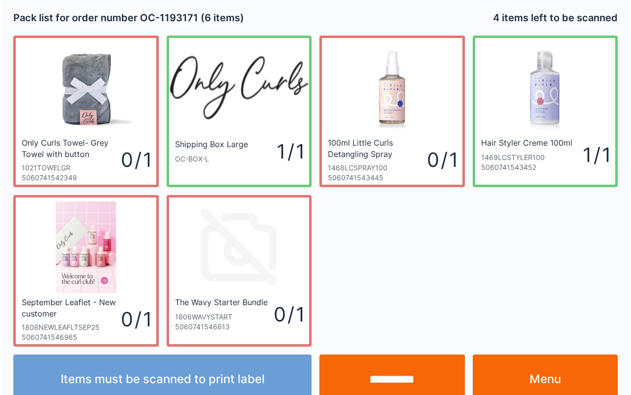
scroll to position [18, 0]
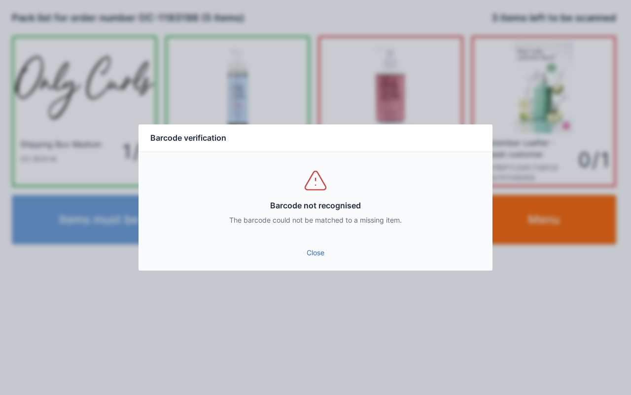
click at [313, 255] on link "Close" at bounding box center [315, 253] width 338 height 18
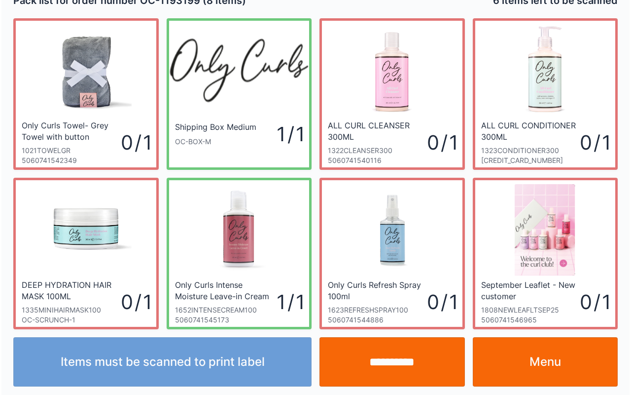
scroll to position [18, 0]
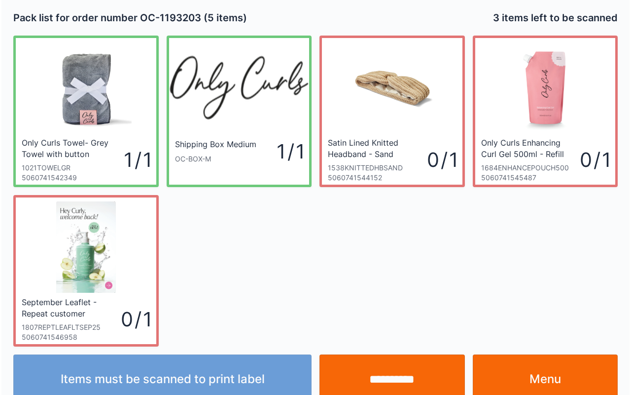
scroll to position [18, 0]
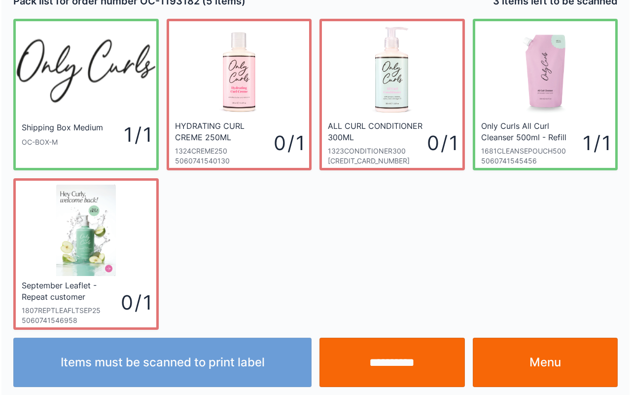
scroll to position [18, 0]
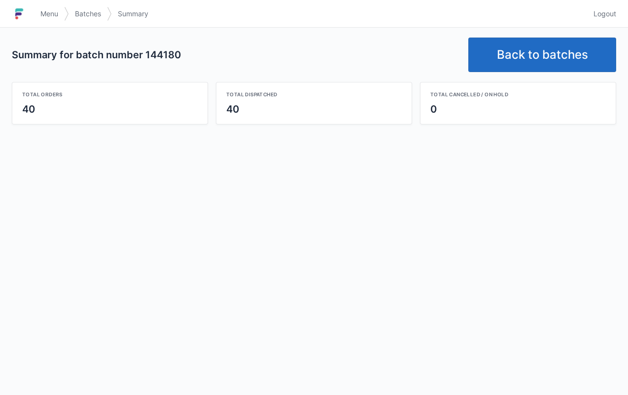
click at [559, 56] on link "Back to batches" at bounding box center [543, 54] width 148 height 35
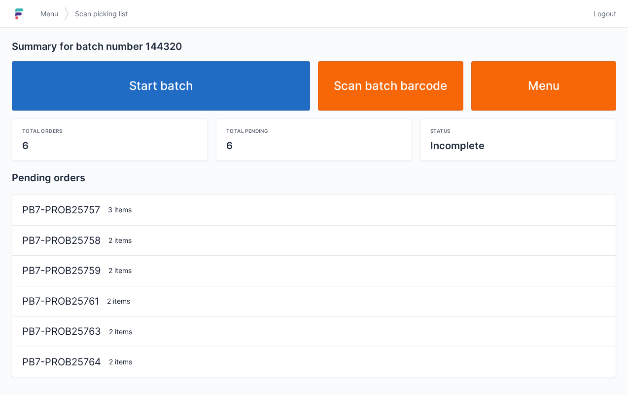
click at [188, 90] on link "Start batch" at bounding box center [161, 85] width 298 height 49
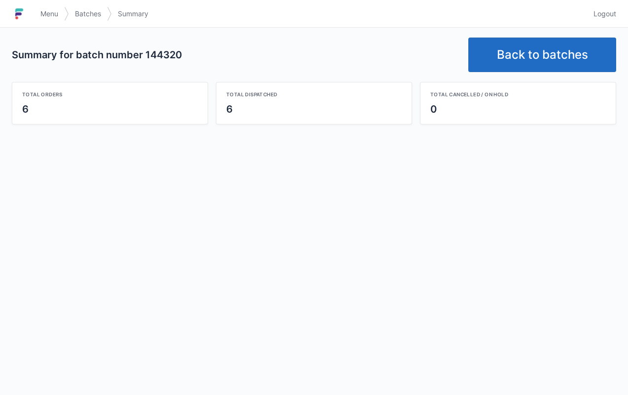
click at [545, 57] on link "Back to batches" at bounding box center [543, 54] width 148 height 35
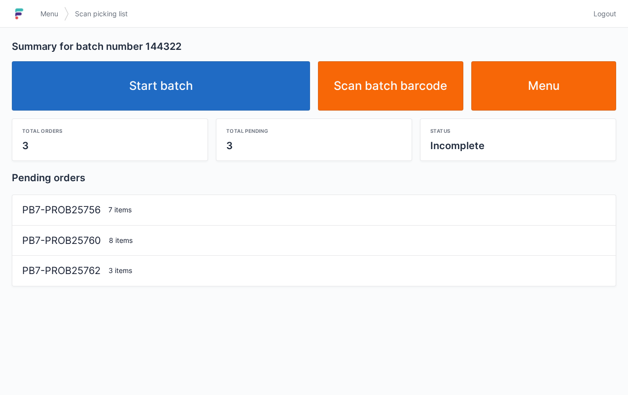
click at [182, 77] on link "Start batch" at bounding box center [161, 85] width 298 height 49
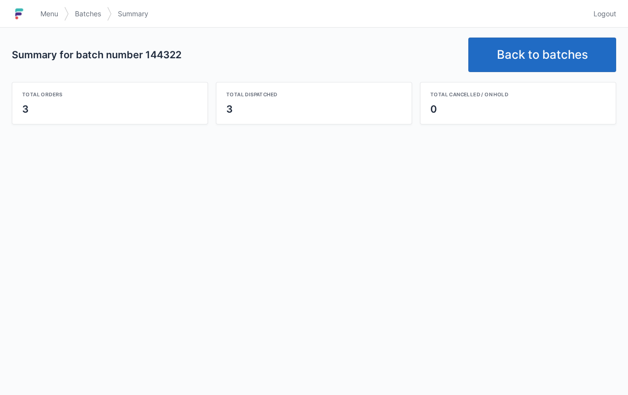
click at [545, 46] on link "Back to batches" at bounding box center [543, 54] width 148 height 35
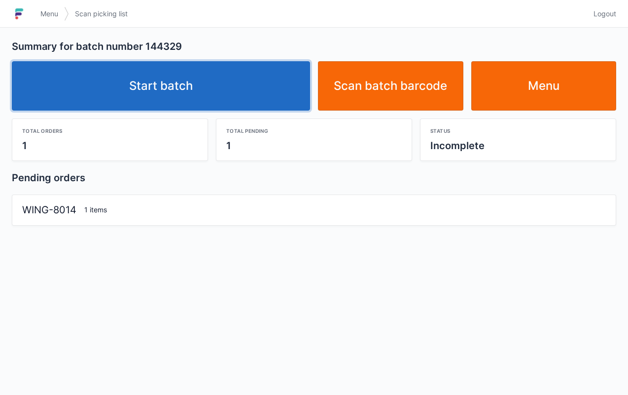
click at [163, 86] on link "Start batch" at bounding box center [161, 85] width 298 height 49
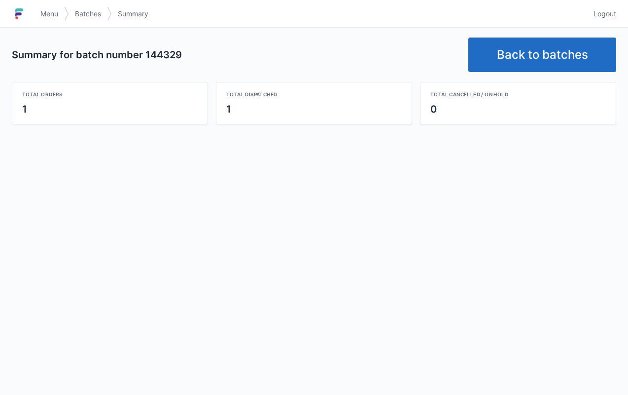
click at [532, 51] on link "Back to batches" at bounding box center [543, 54] width 148 height 35
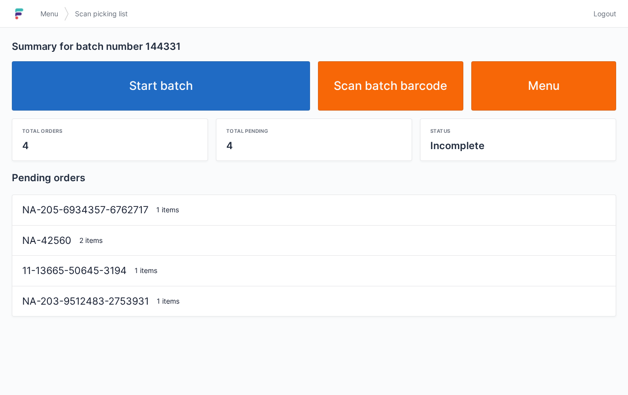
click at [168, 100] on link "Start batch" at bounding box center [161, 85] width 298 height 49
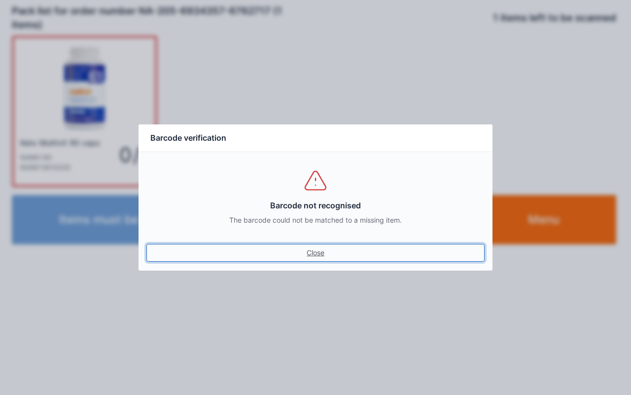
click at [326, 258] on link "Close" at bounding box center [315, 253] width 338 height 18
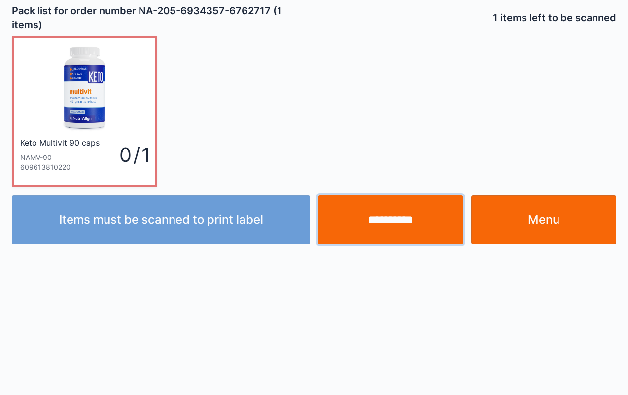
click at [386, 209] on input "**********" at bounding box center [391, 219] width 146 height 49
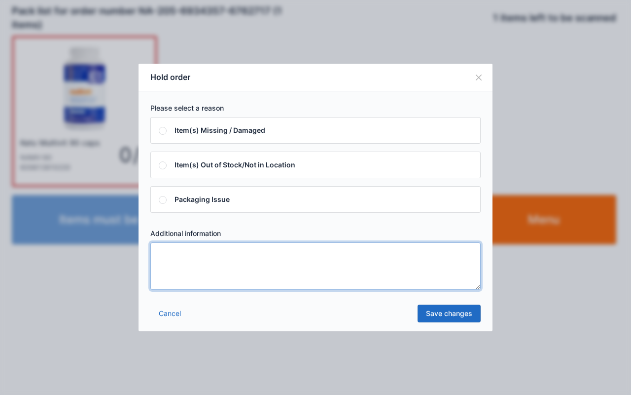
click at [309, 268] on textarea at bounding box center [315, 265] width 330 height 47
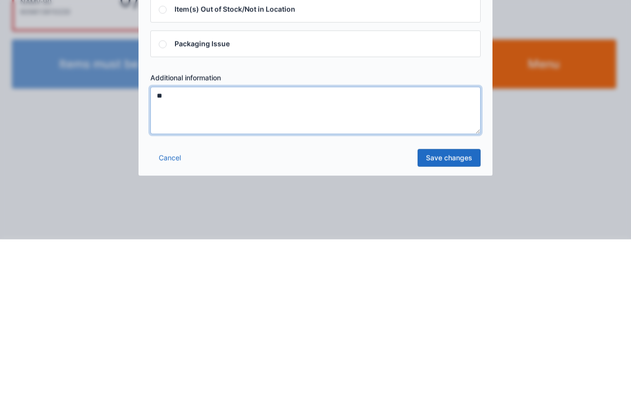
type textarea "**"
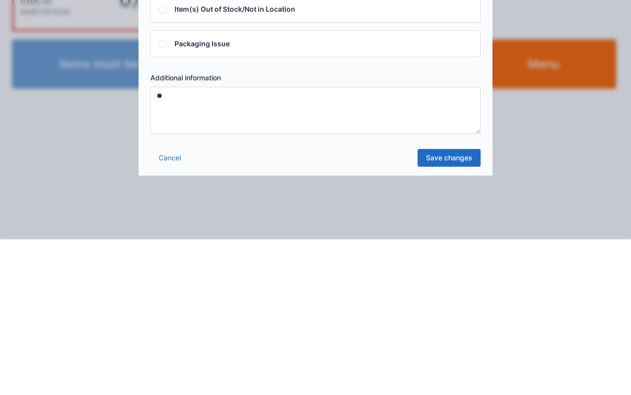
click at [444, 307] on link "Save changes" at bounding box center [449, 313] width 63 height 18
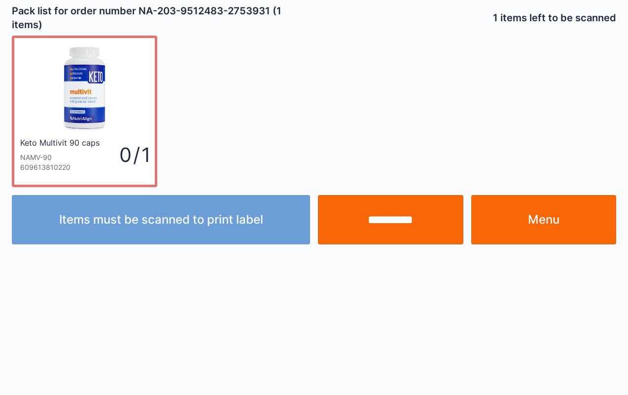
click at [400, 214] on input "**********" at bounding box center [391, 219] width 146 height 49
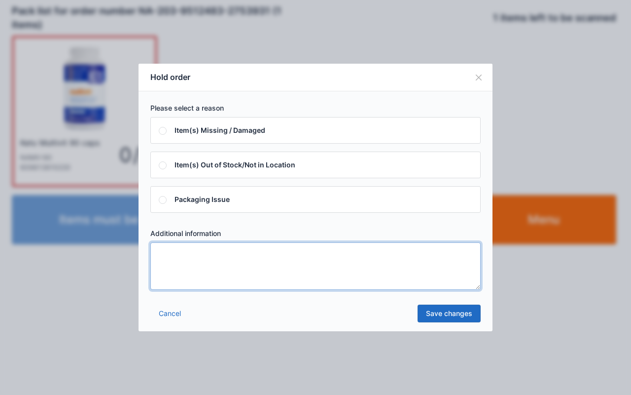
click at [304, 260] on textarea at bounding box center [315, 265] width 330 height 47
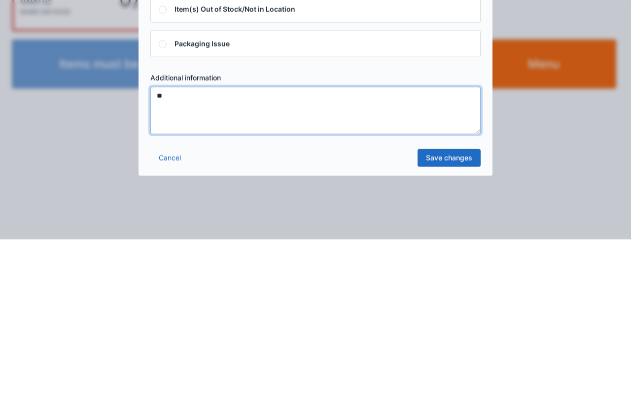
type textarea "**"
click at [461, 314] on link "Save changes" at bounding box center [449, 313] width 63 height 18
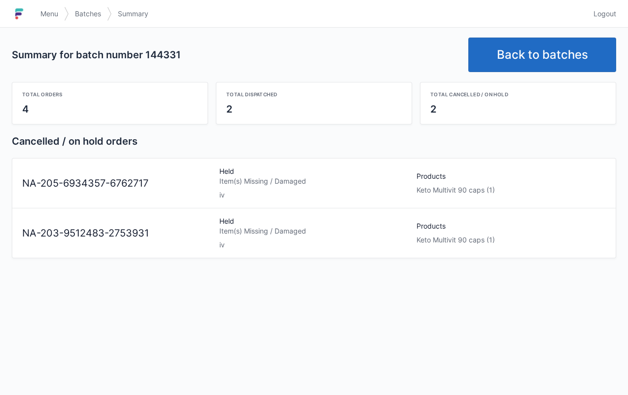
click at [141, 7] on link "Summary" at bounding box center [133, 14] width 42 height 18
click at [45, 13] on span "Menu" at bounding box center [49, 14] width 18 height 10
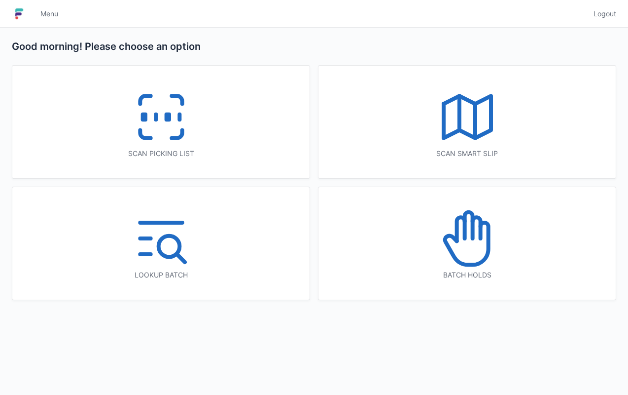
click at [478, 252] on icon at bounding box center [467, 238] width 63 height 63
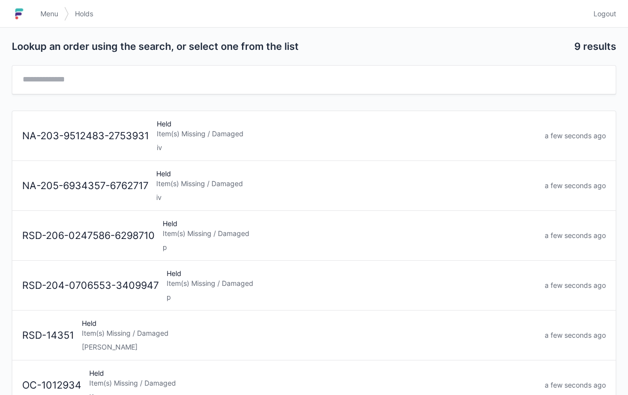
click at [131, 126] on div "NA-203-9512483-2753931 Held Item(s) Missing / Damaged iv a few seconds ago" at bounding box center [314, 131] width 592 height 41
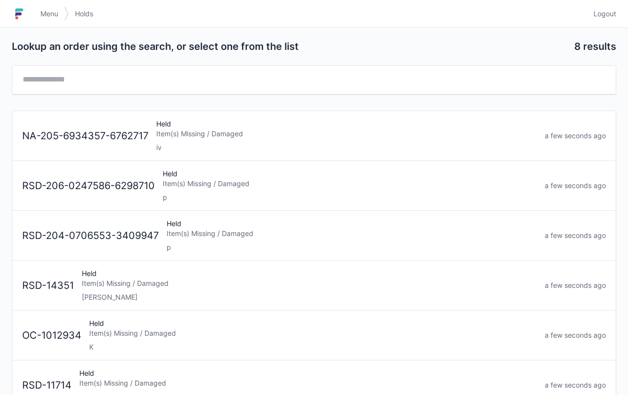
click at [213, 136] on div "Item(s) Missing / Damaged" at bounding box center [346, 134] width 381 height 10
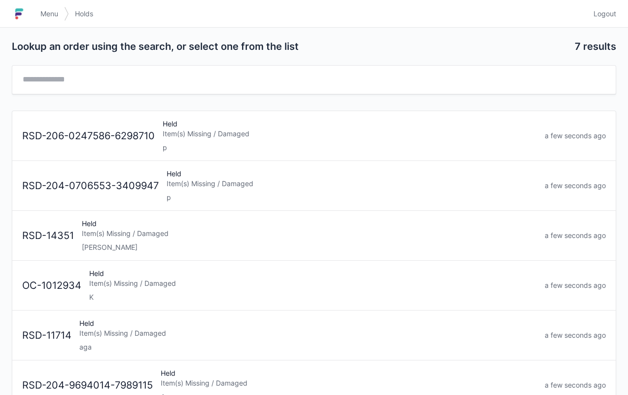
click at [61, 17] on link "Menu" at bounding box center [50, 14] width 30 height 18
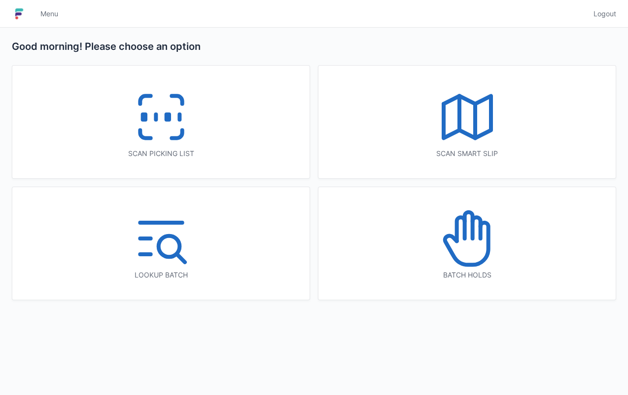
click at [176, 130] on icon at bounding box center [161, 116] width 63 height 63
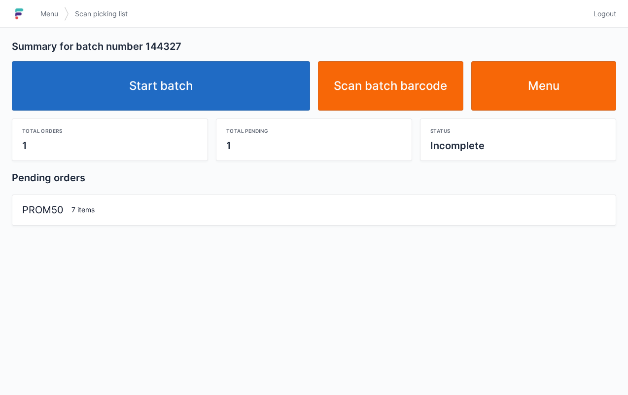
click at [192, 93] on link "Start batch" at bounding box center [161, 85] width 298 height 49
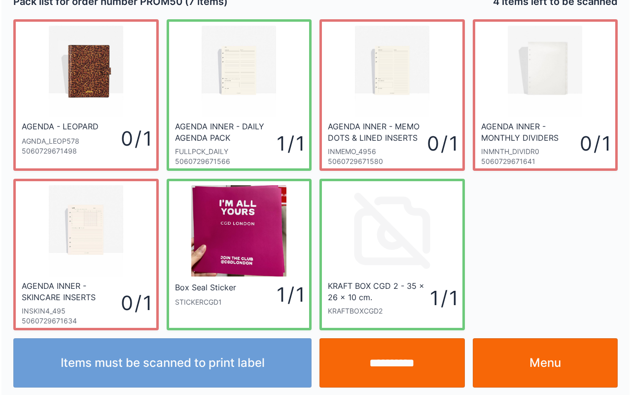
scroll to position [18, 0]
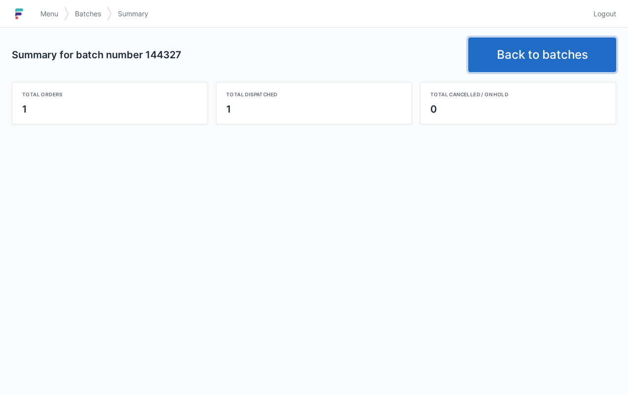
click at [543, 46] on link "Back to batches" at bounding box center [543, 54] width 148 height 35
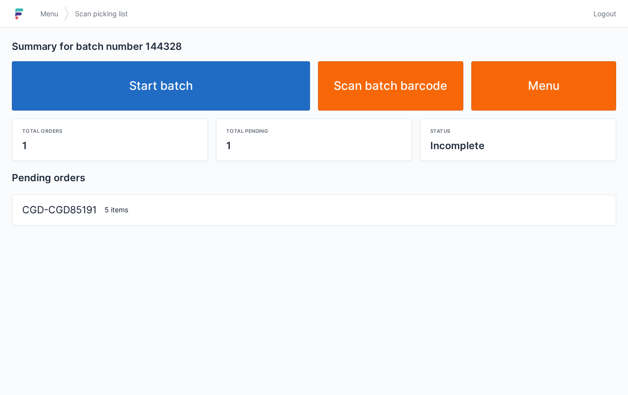
click at [171, 72] on link "Start batch" at bounding box center [161, 85] width 298 height 49
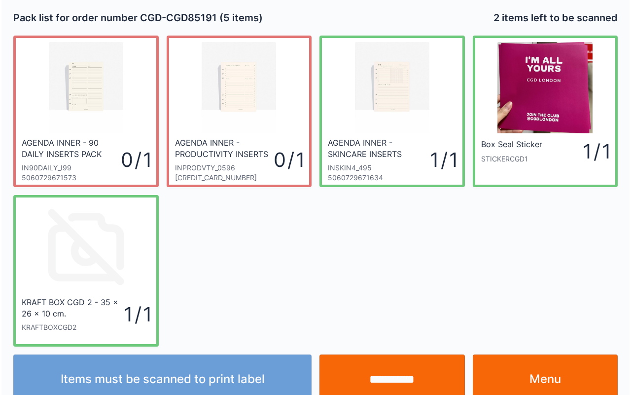
scroll to position [18, 0]
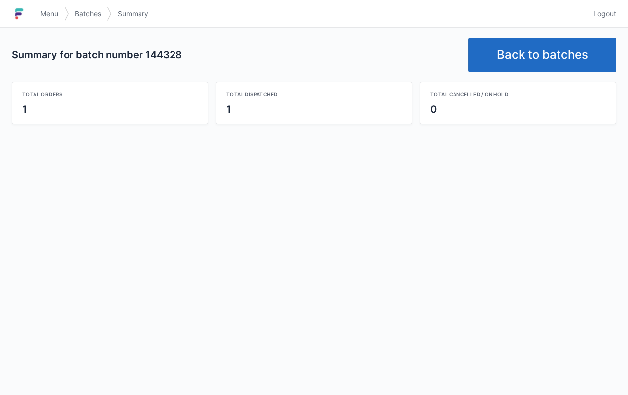
click at [556, 54] on link "Back to batches" at bounding box center [543, 54] width 148 height 35
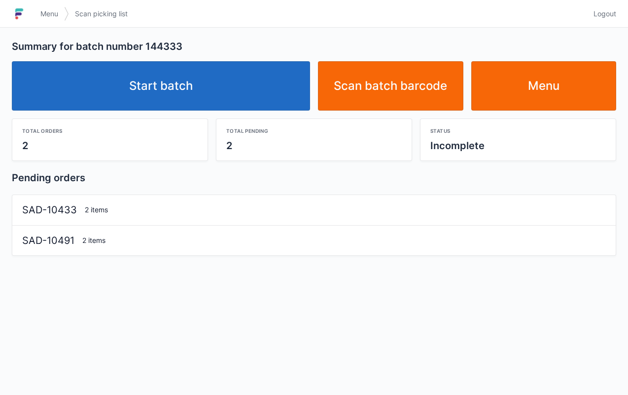
click at [178, 67] on link "Start batch" at bounding box center [161, 85] width 298 height 49
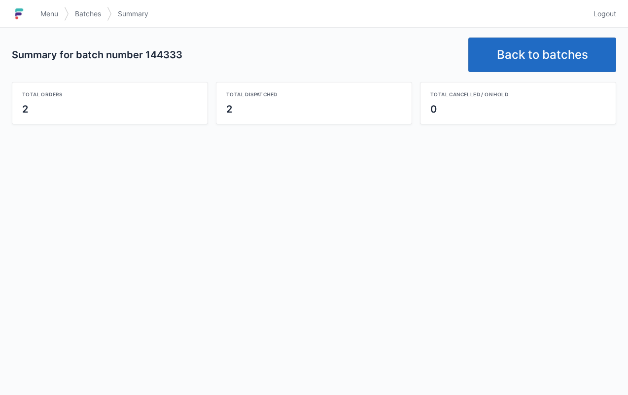
click at [547, 39] on link "Back to batches" at bounding box center [543, 54] width 148 height 35
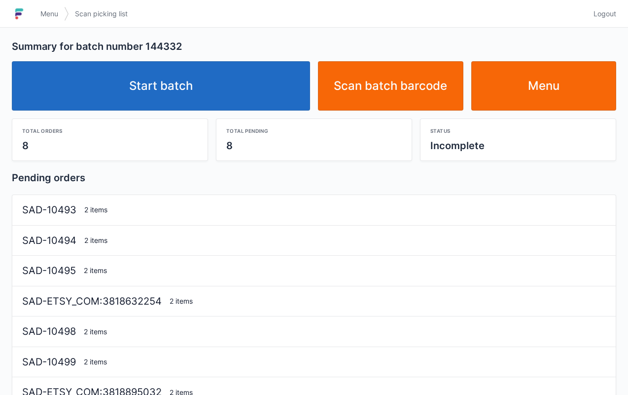
click at [188, 92] on link "Start batch" at bounding box center [161, 85] width 298 height 49
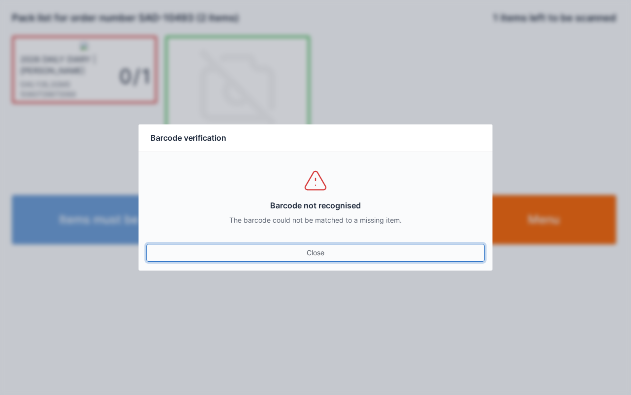
click at [328, 246] on link "Close" at bounding box center [315, 253] width 338 height 18
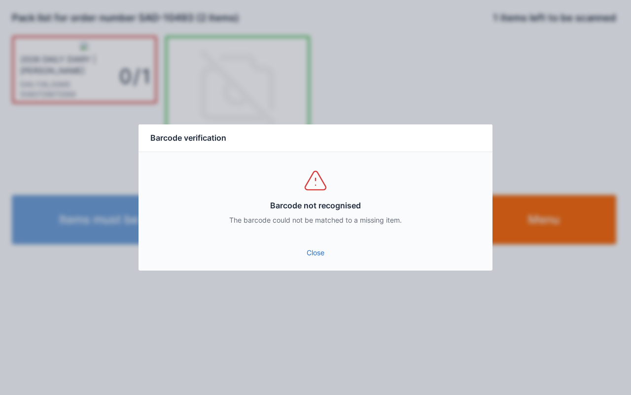
click at [312, 249] on link "Close" at bounding box center [315, 253] width 338 height 18
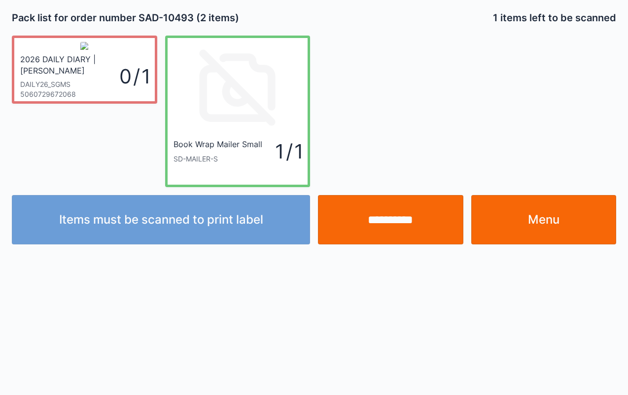
click at [390, 211] on input "**********" at bounding box center [391, 219] width 146 height 49
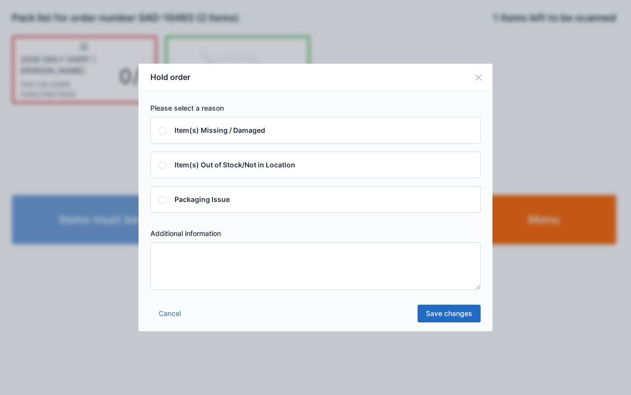
click at [296, 273] on textarea at bounding box center [315, 265] width 330 height 47
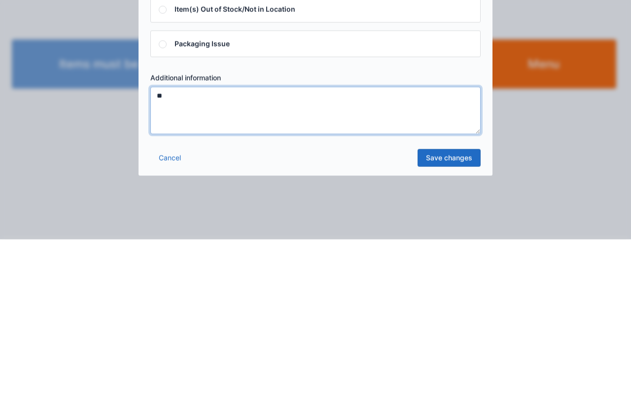
type textarea "**"
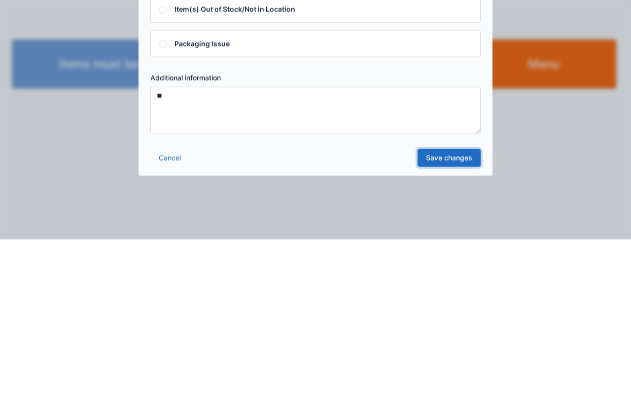
click at [452, 306] on link "Save changes" at bounding box center [449, 313] width 63 height 18
